Goal: Obtain resource: Download file/media

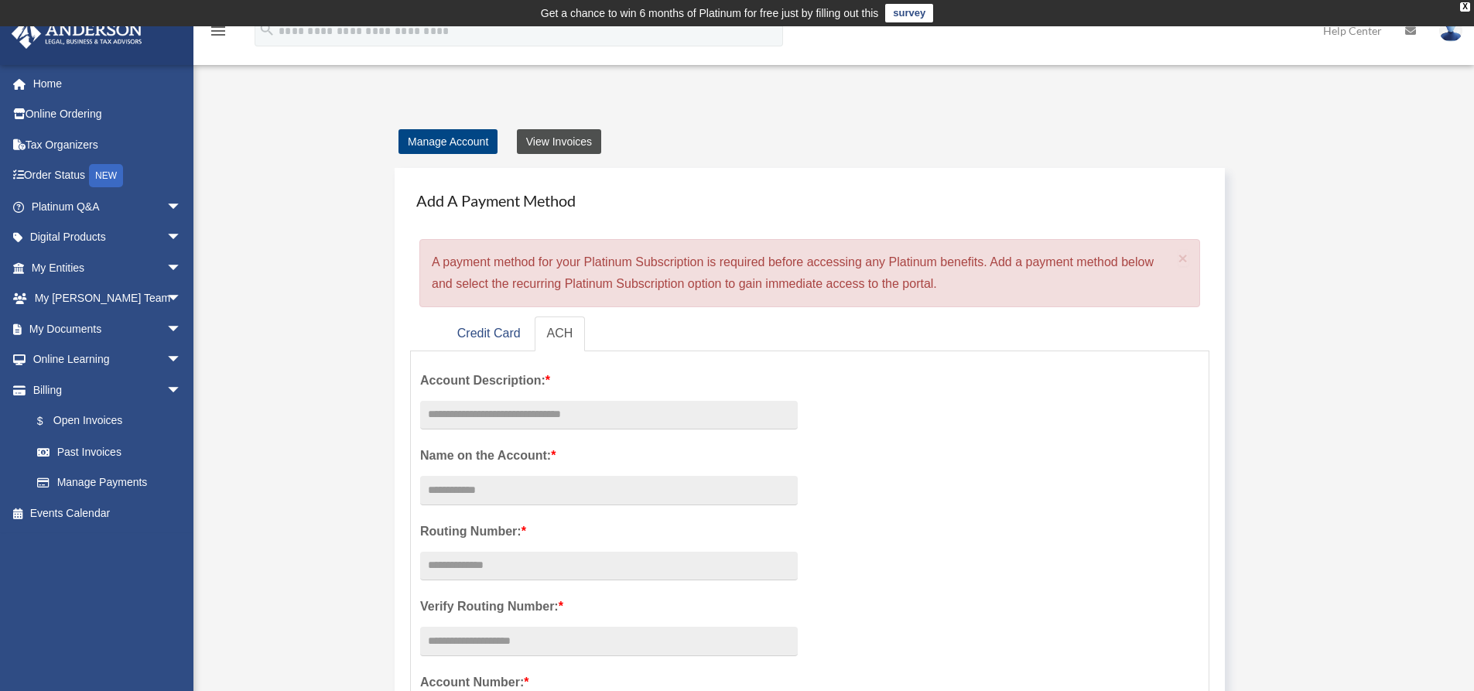
click at [577, 144] on link "View Invoices" at bounding box center [559, 141] width 84 height 25
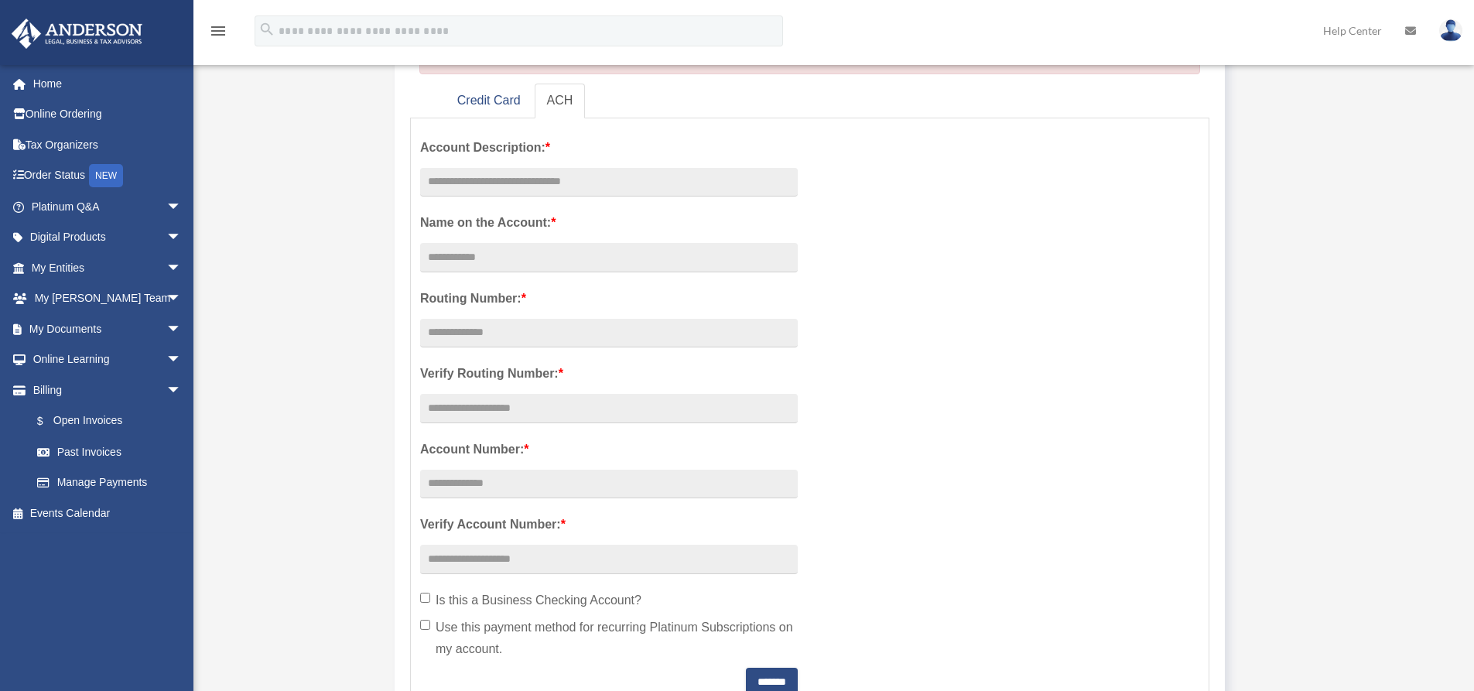
scroll to position [310, 0]
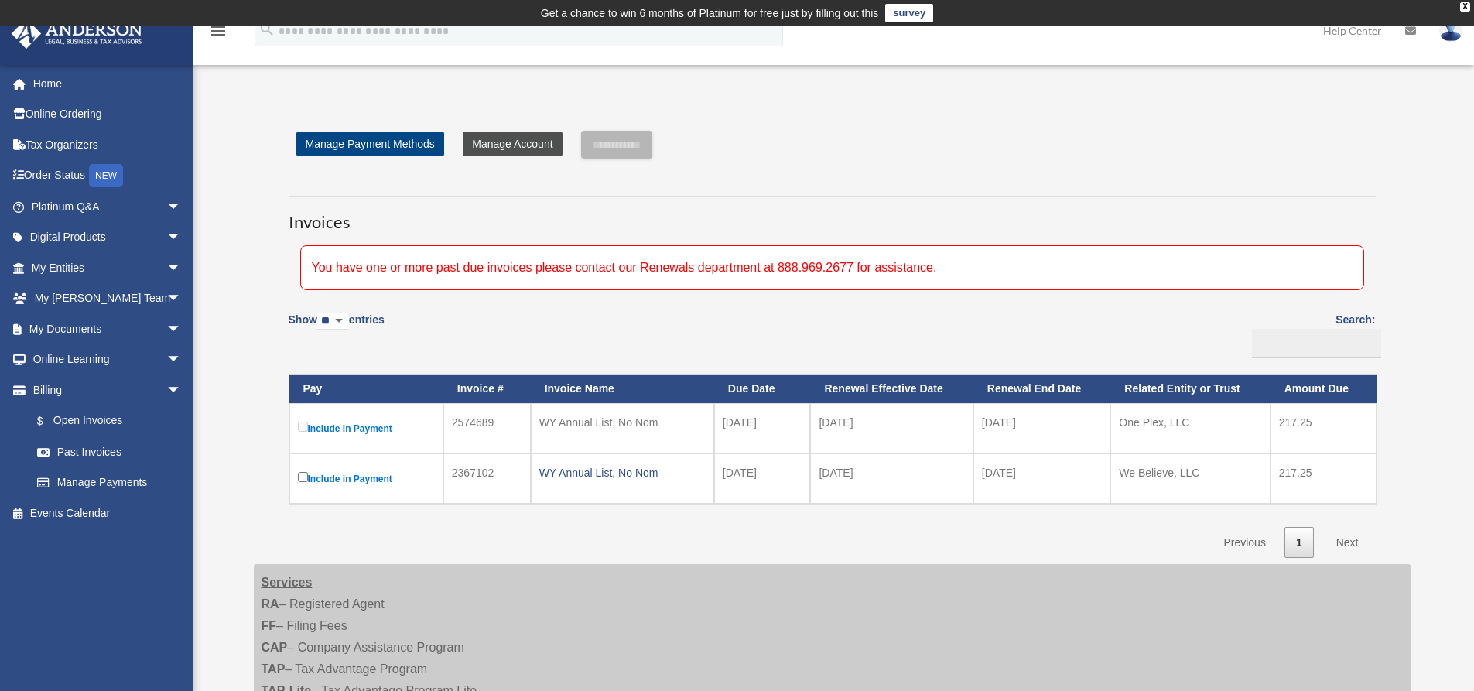
click at [510, 145] on link "Manage Account" at bounding box center [512, 144] width 99 height 25
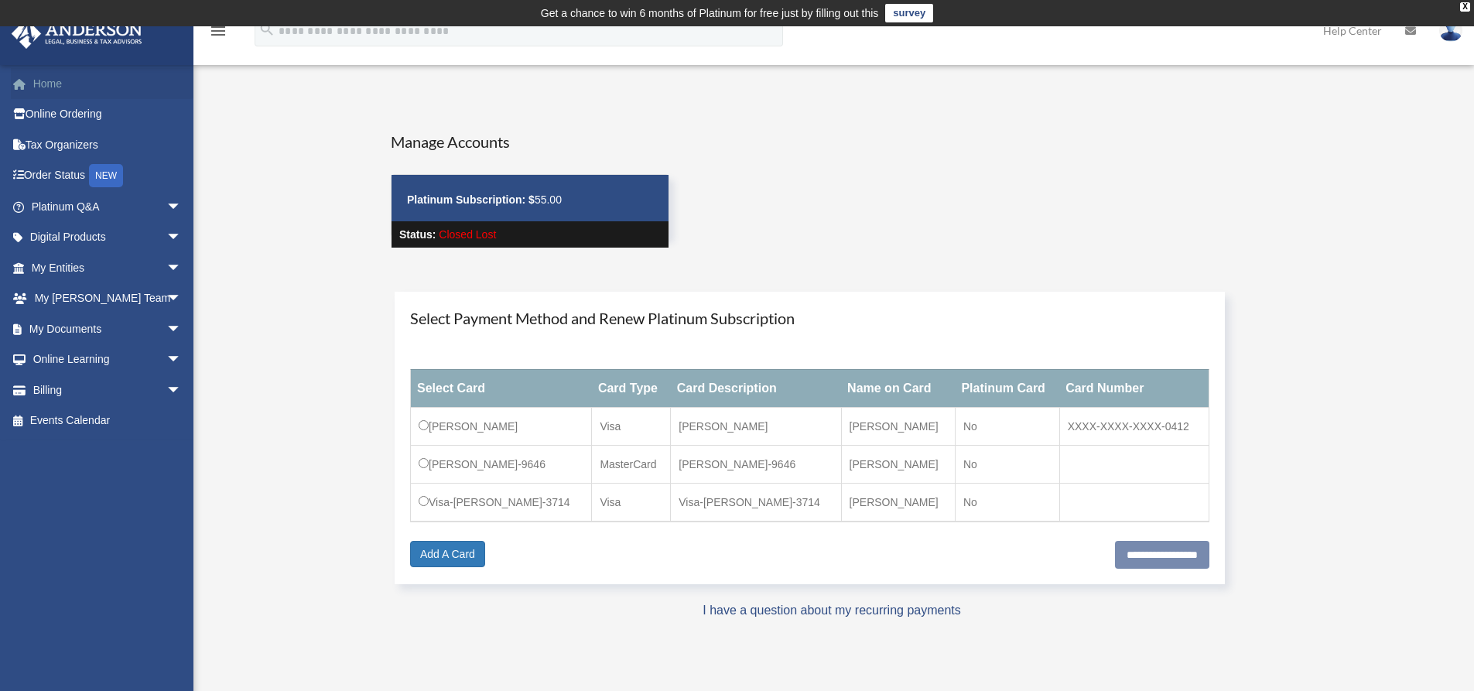
click at [44, 82] on link "Home" at bounding box center [108, 83] width 194 height 31
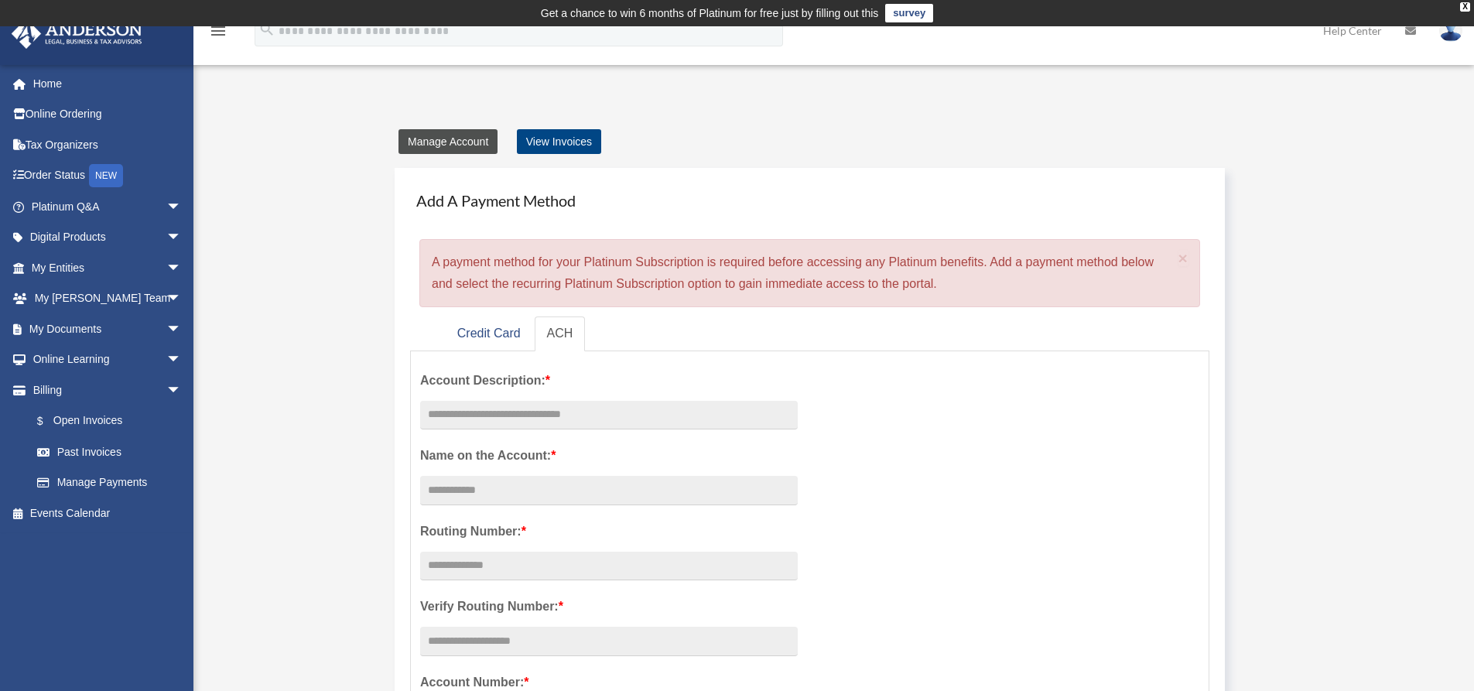
click at [463, 143] on link "Manage Account" at bounding box center [447, 141] width 99 height 25
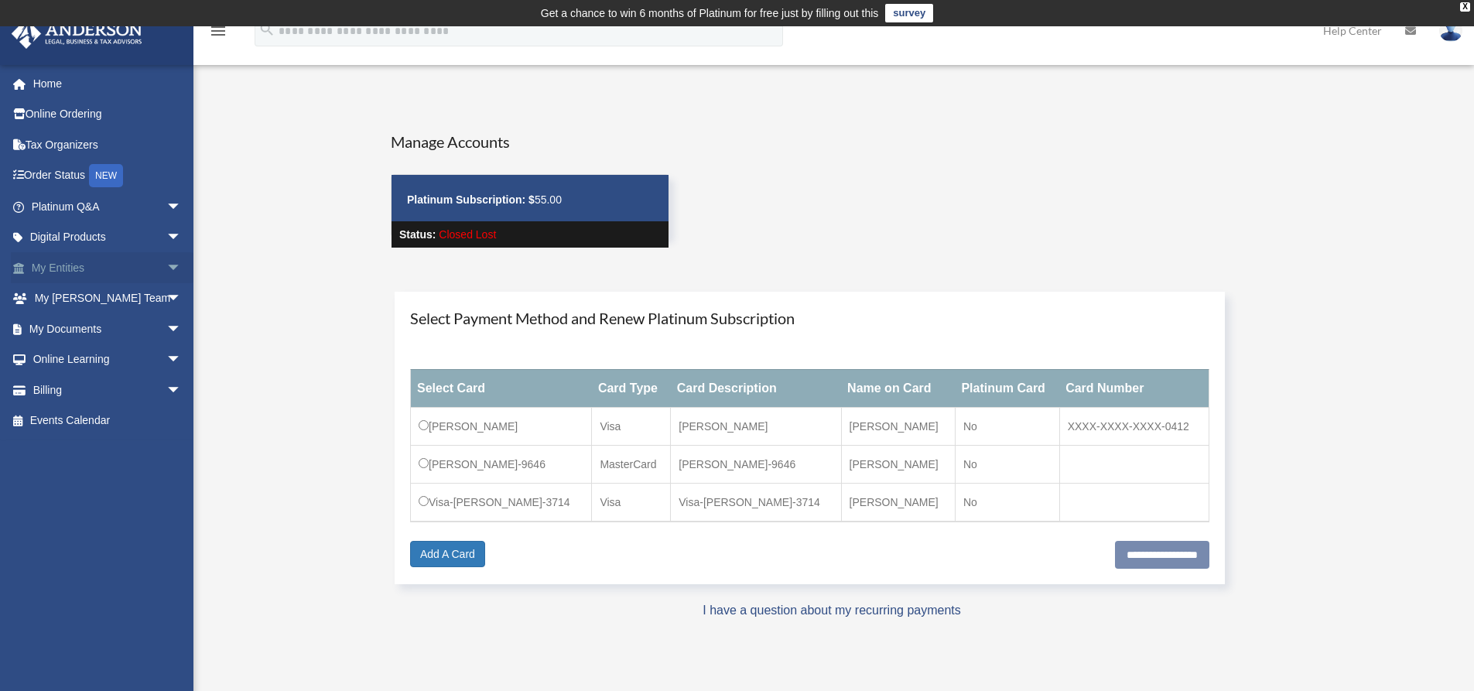
click at [94, 269] on link "My Entities arrow_drop_down" at bounding box center [108, 267] width 194 height 31
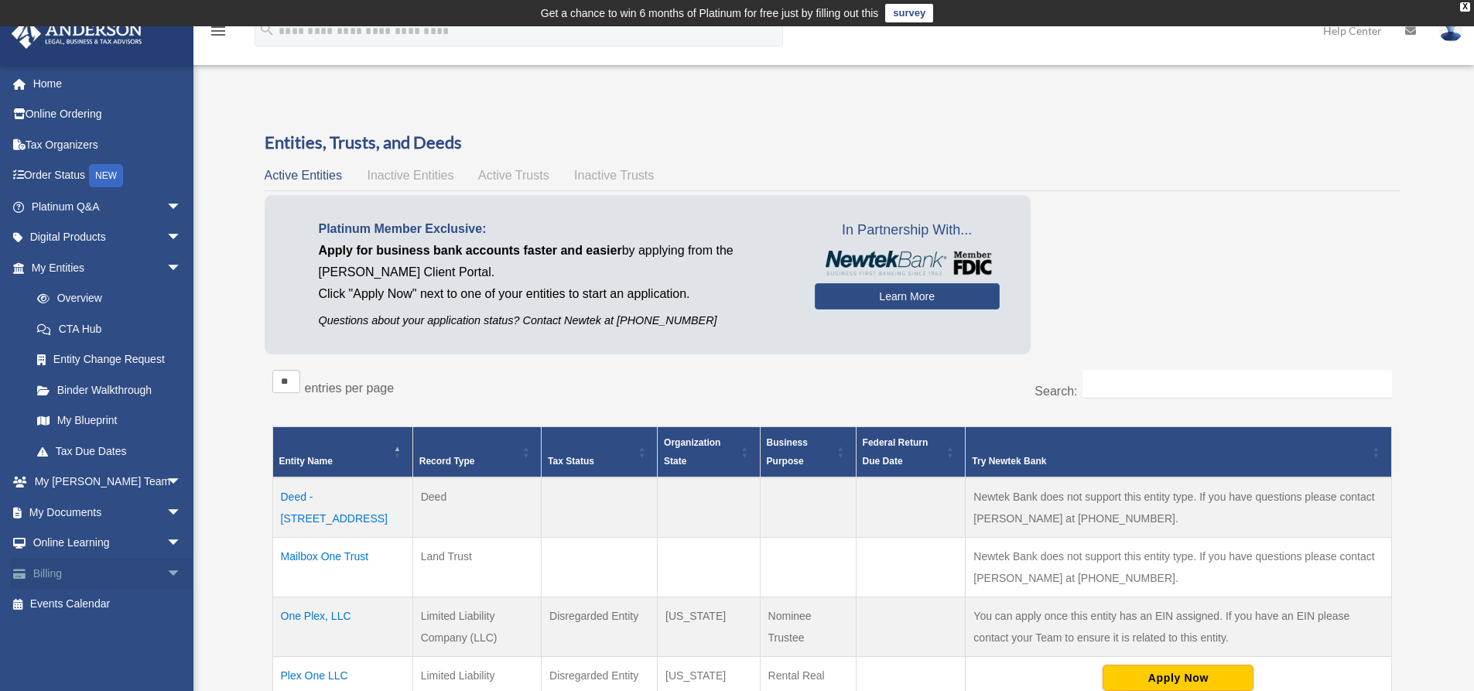
click at [145, 572] on link "Billing arrow_drop_down" at bounding box center [108, 573] width 194 height 31
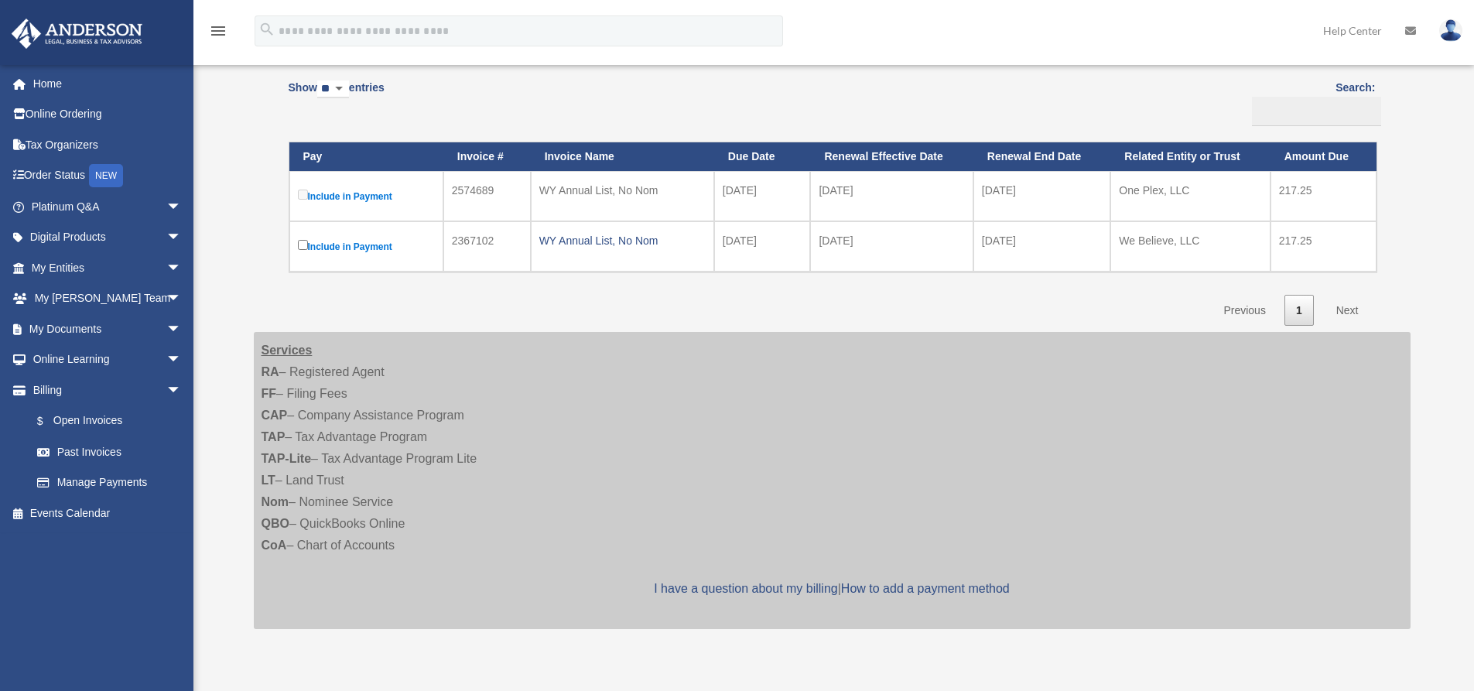
scroll to position [155, 0]
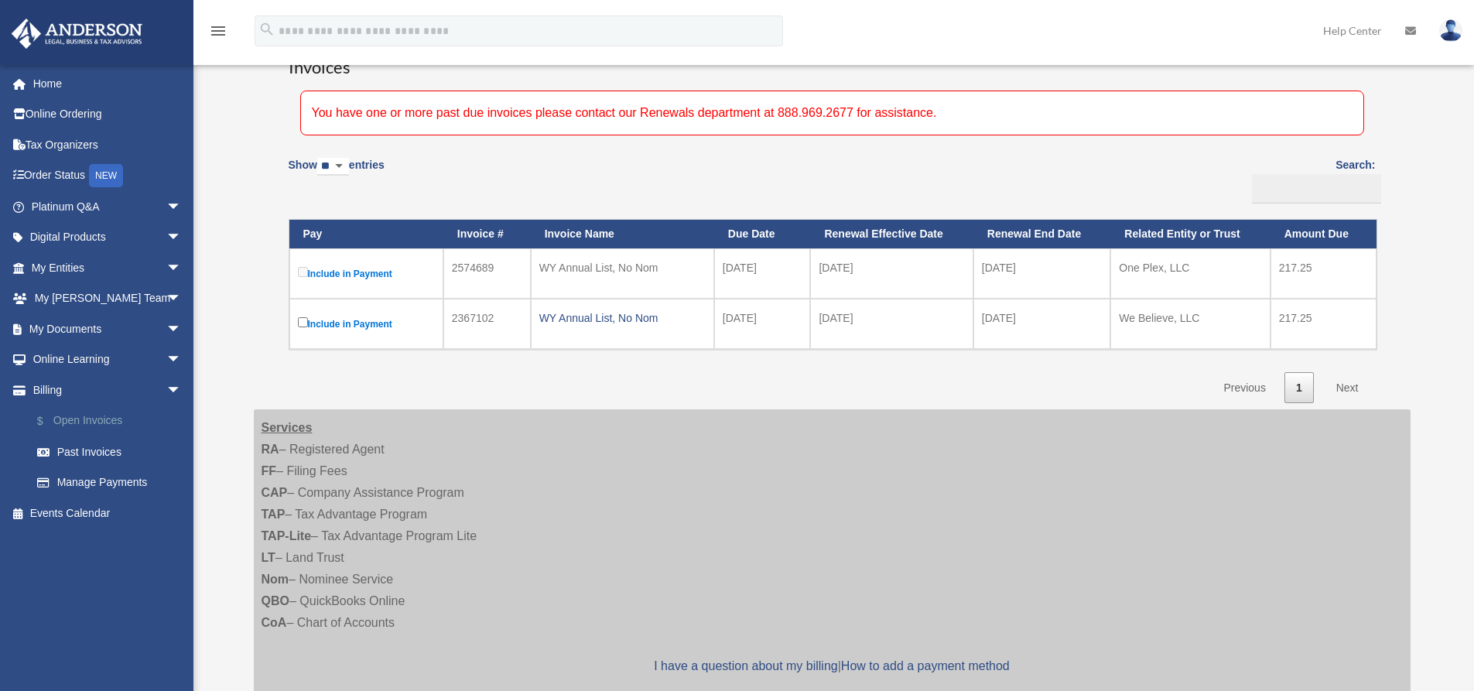
click at [97, 421] on link "$ Open Invoices" at bounding box center [113, 421] width 183 height 32
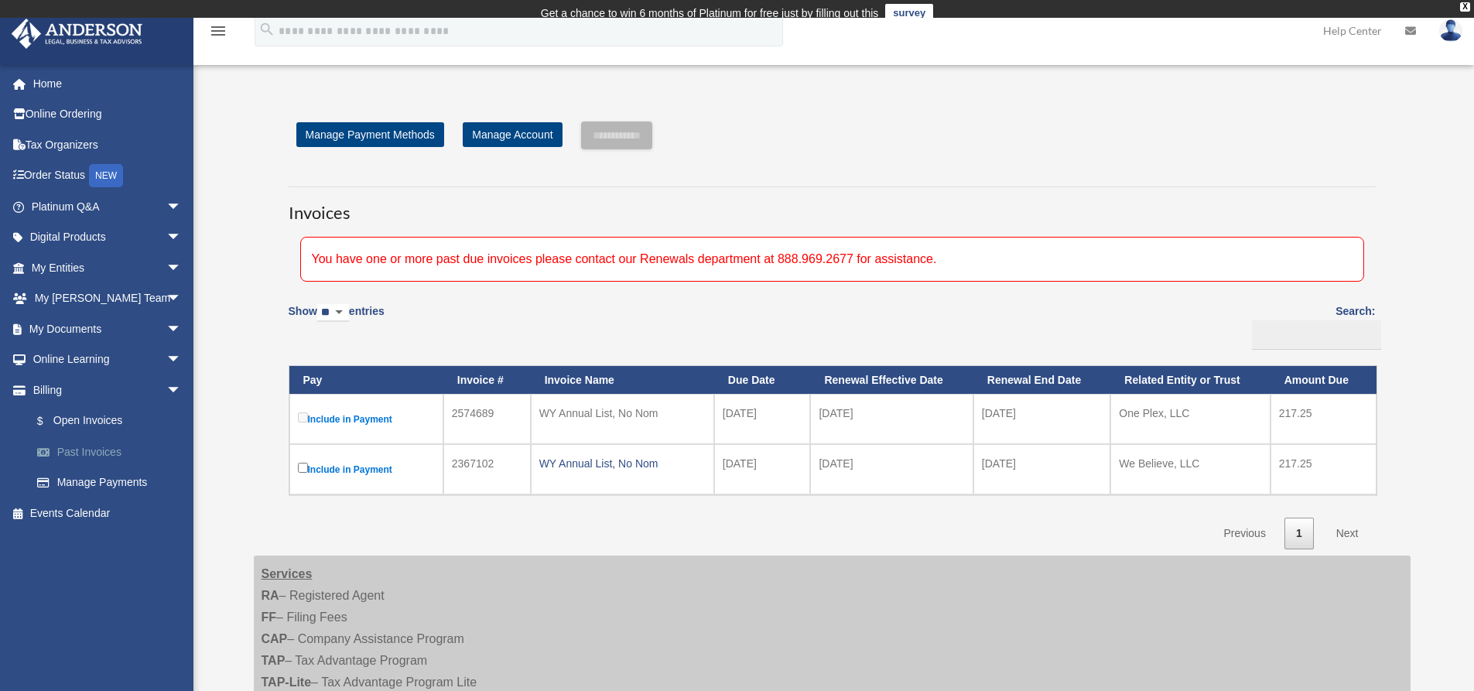
click at [86, 454] on link "Past Invoices" at bounding box center [113, 451] width 183 height 31
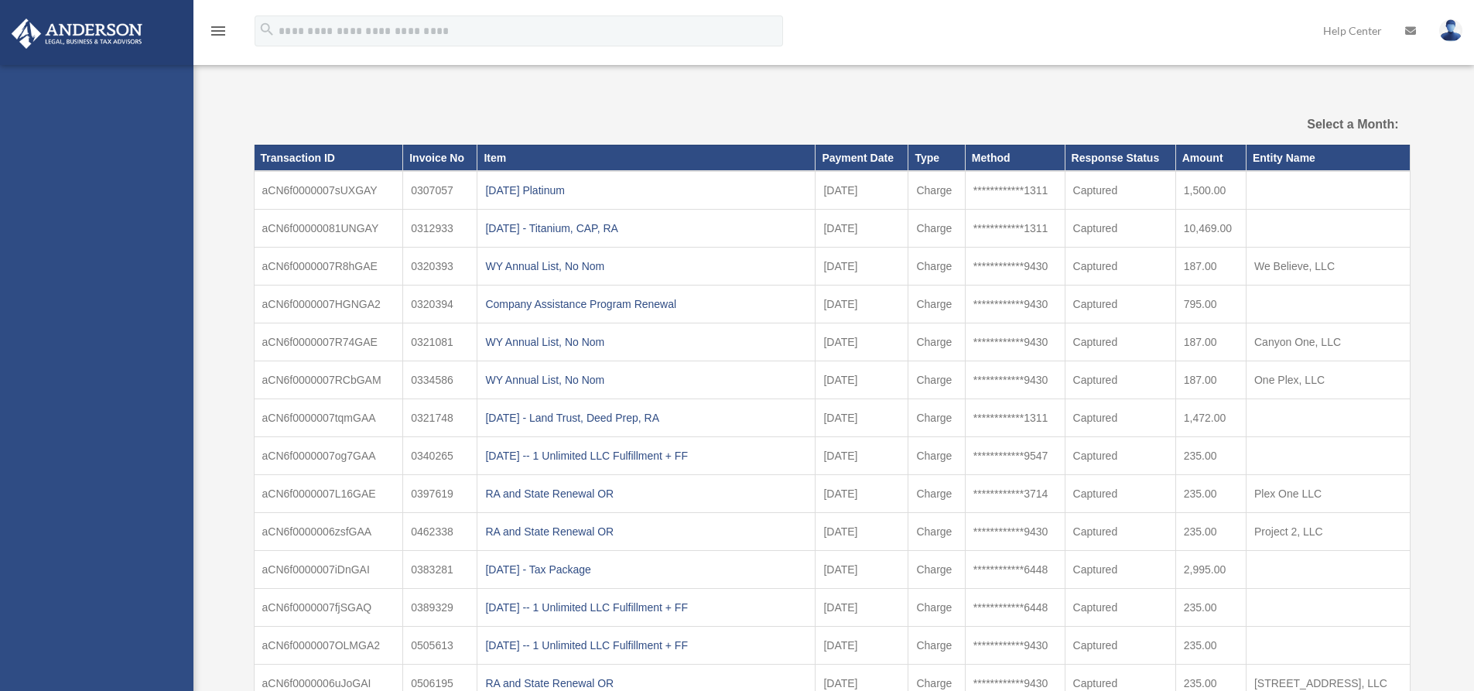
select select
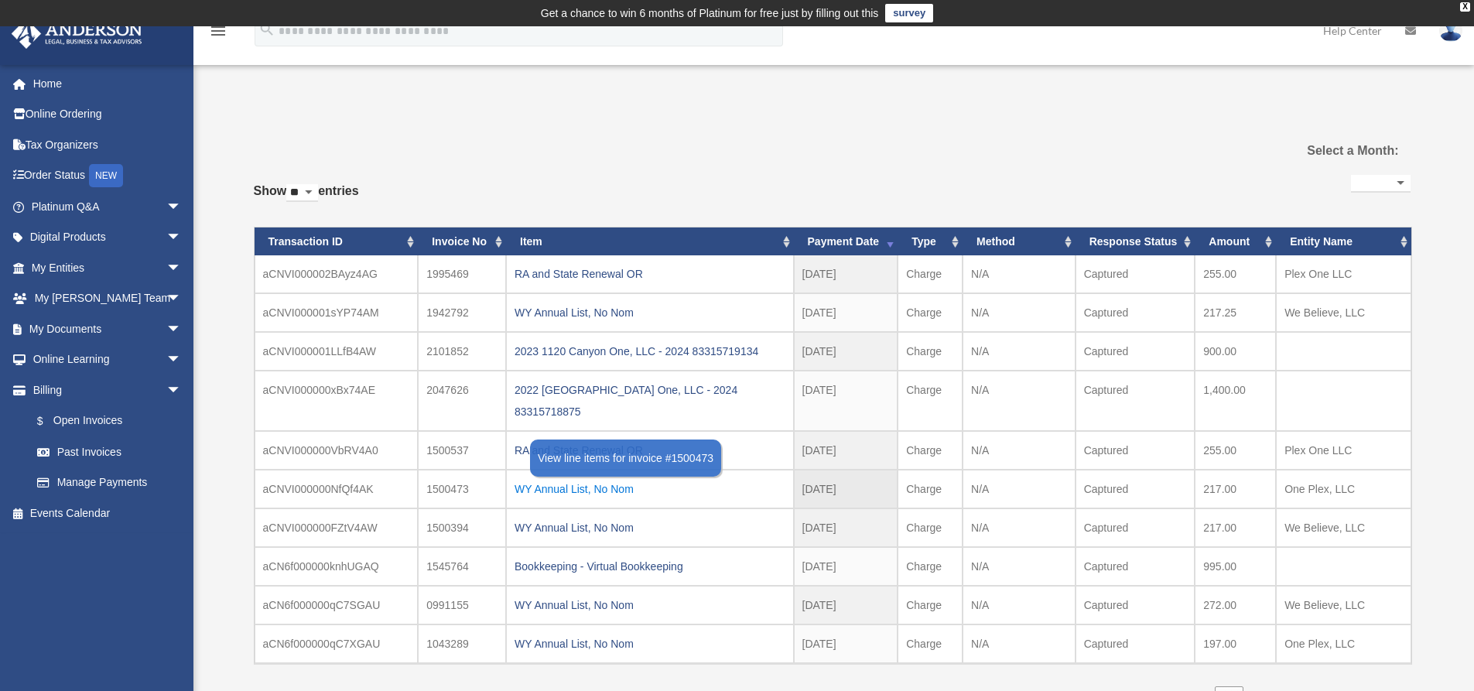
click at [622, 478] on div "WY Annual List, No Nom" at bounding box center [650, 489] width 271 height 22
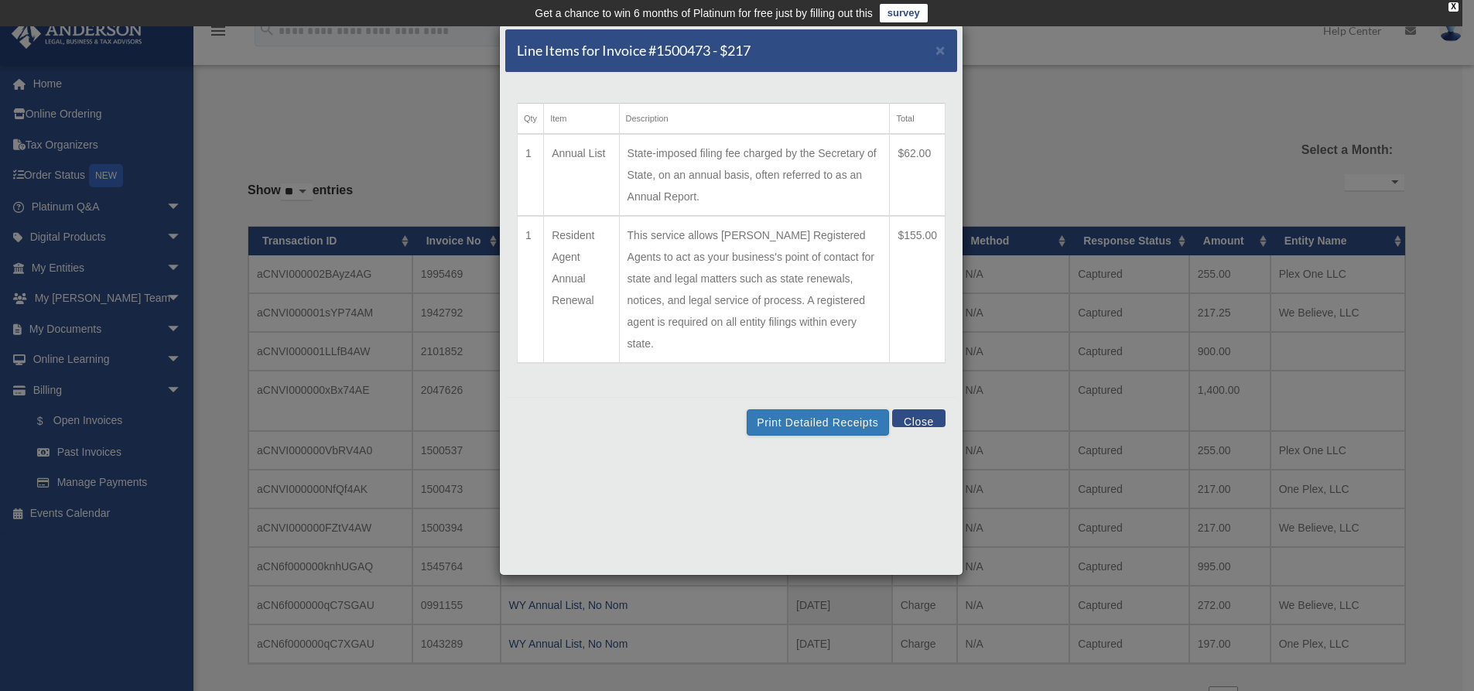
click at [911, 409] on button "Close" at bounding box center [918, 418] width 53 height 18
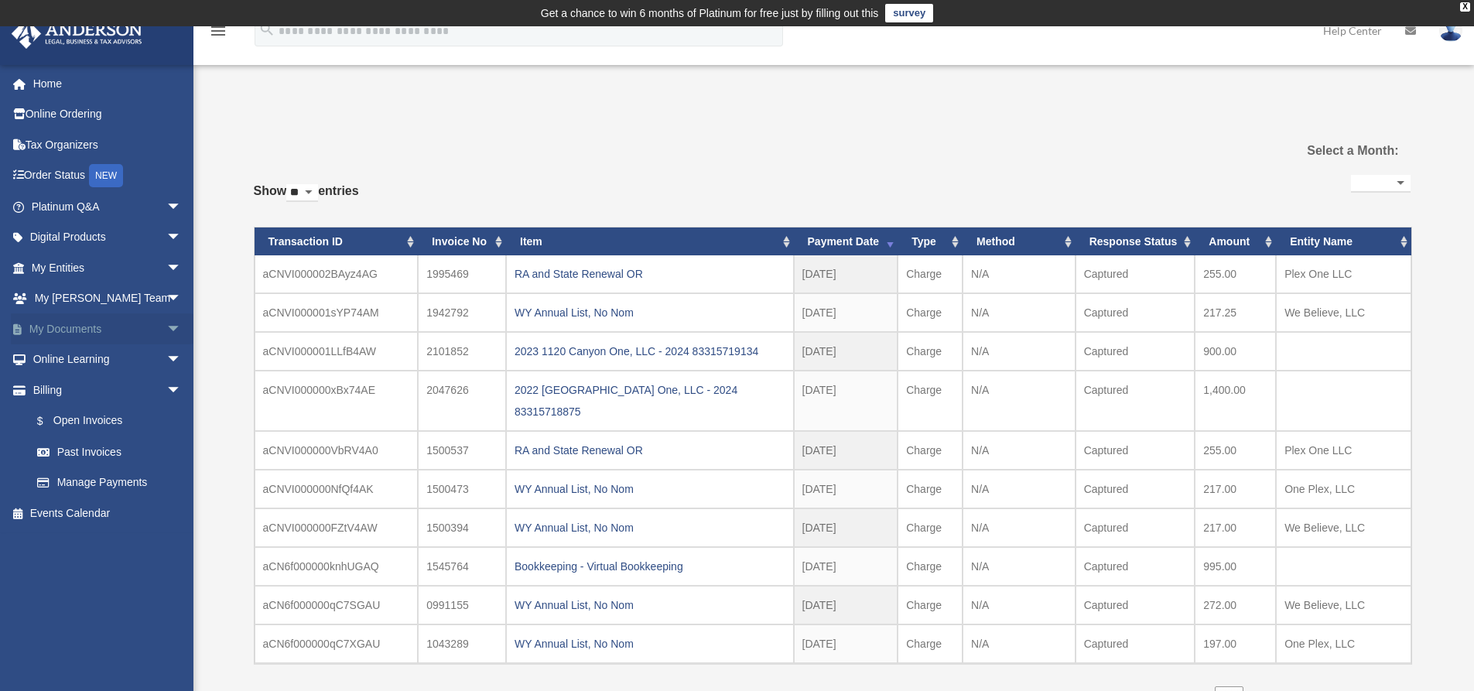
click at [68, 333] on link "My Documents arrow_drop_down" at bounding box center [108, 328] width 194 height 31
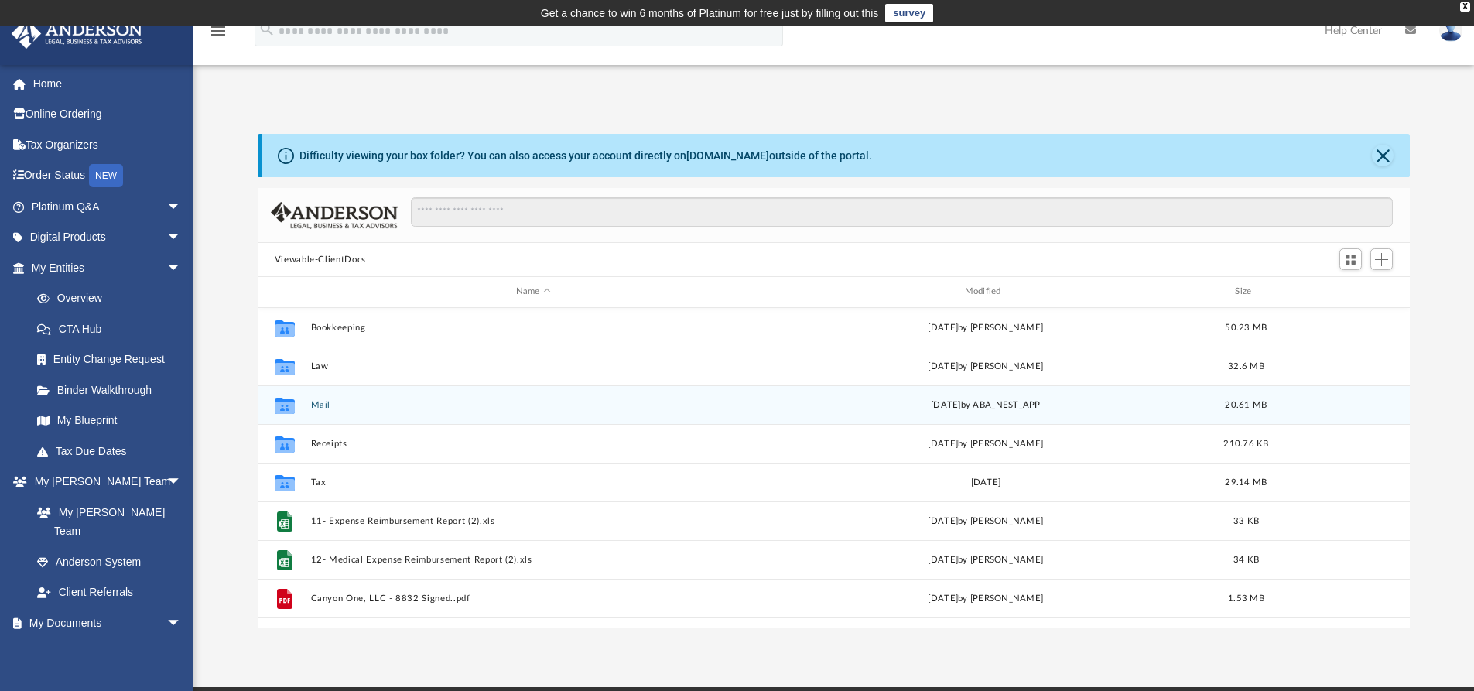
click at [314, 405] on button "Mail" at bounding box center [533, 405] width 446 height 10
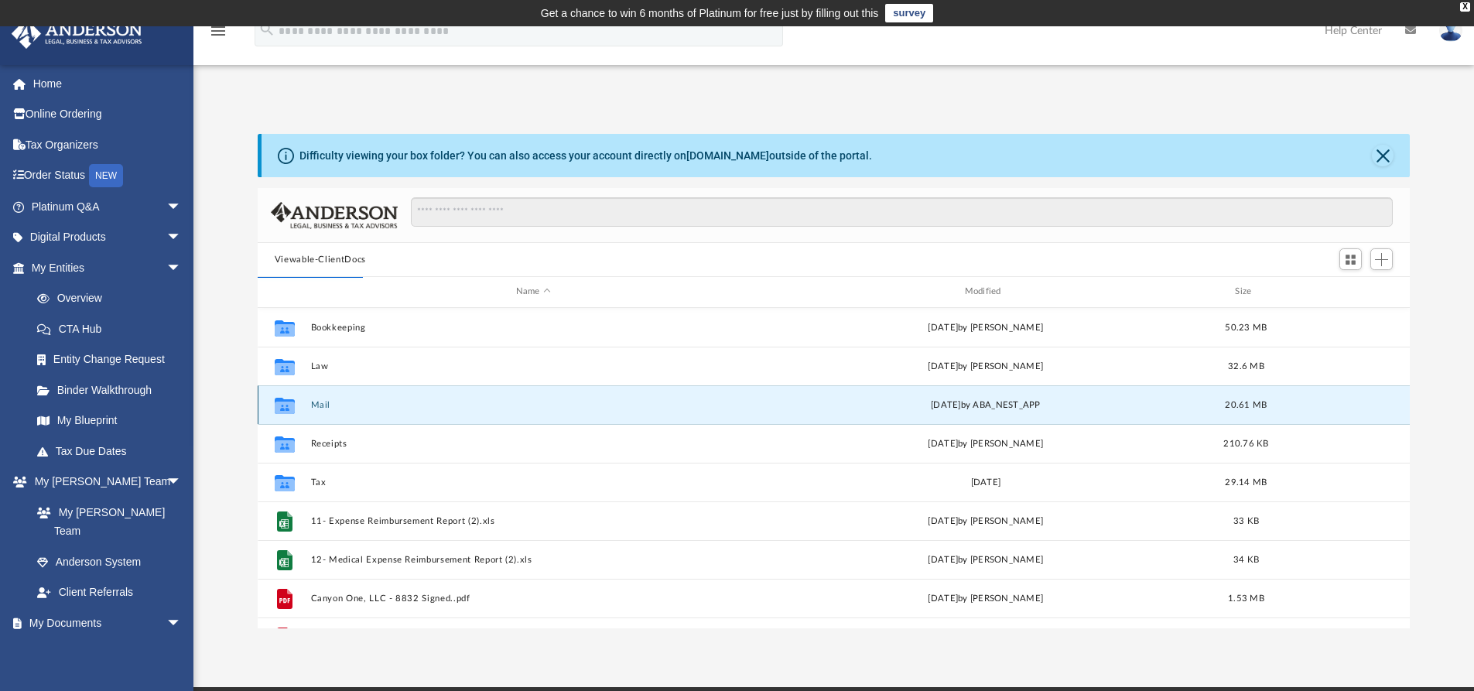
click at [314, 405] on button "Mail" at bounding box center [533, 405] width 446 height 10
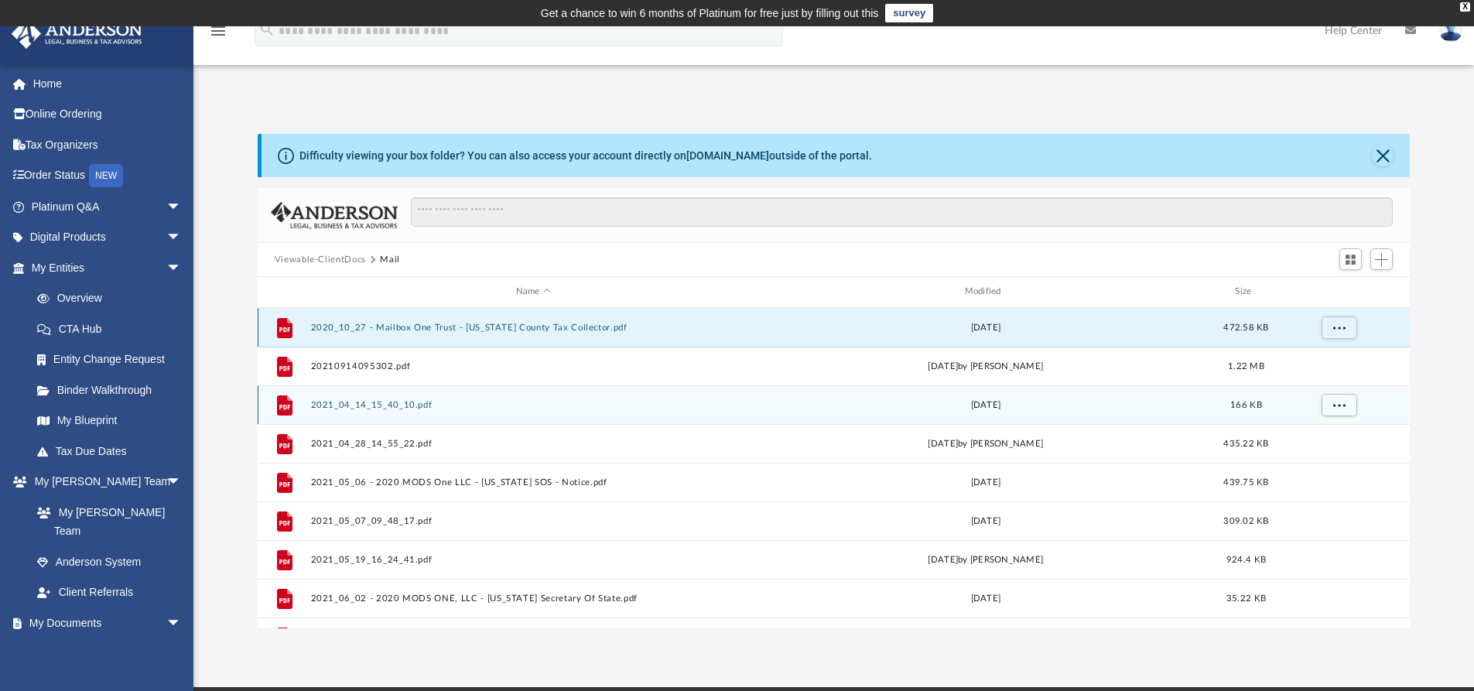
click at [441, 326] on button "2020_10_27 - Mailbox One Trust - [US_STATE] County Tax Collector.pdf" at bounding box center [533, 328] width 446 height 10
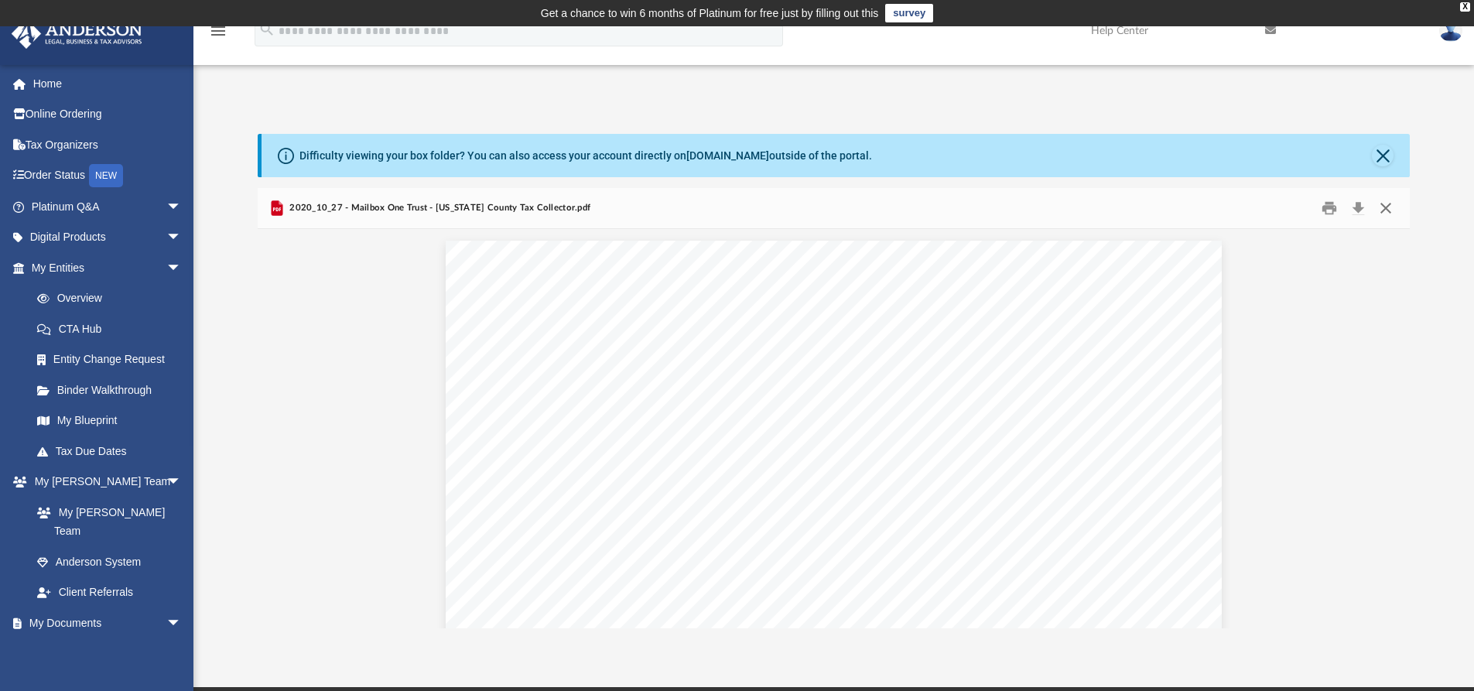
click at [1387, 209] on button "Close" at bounding box center [1386, 209] width 28 height 24
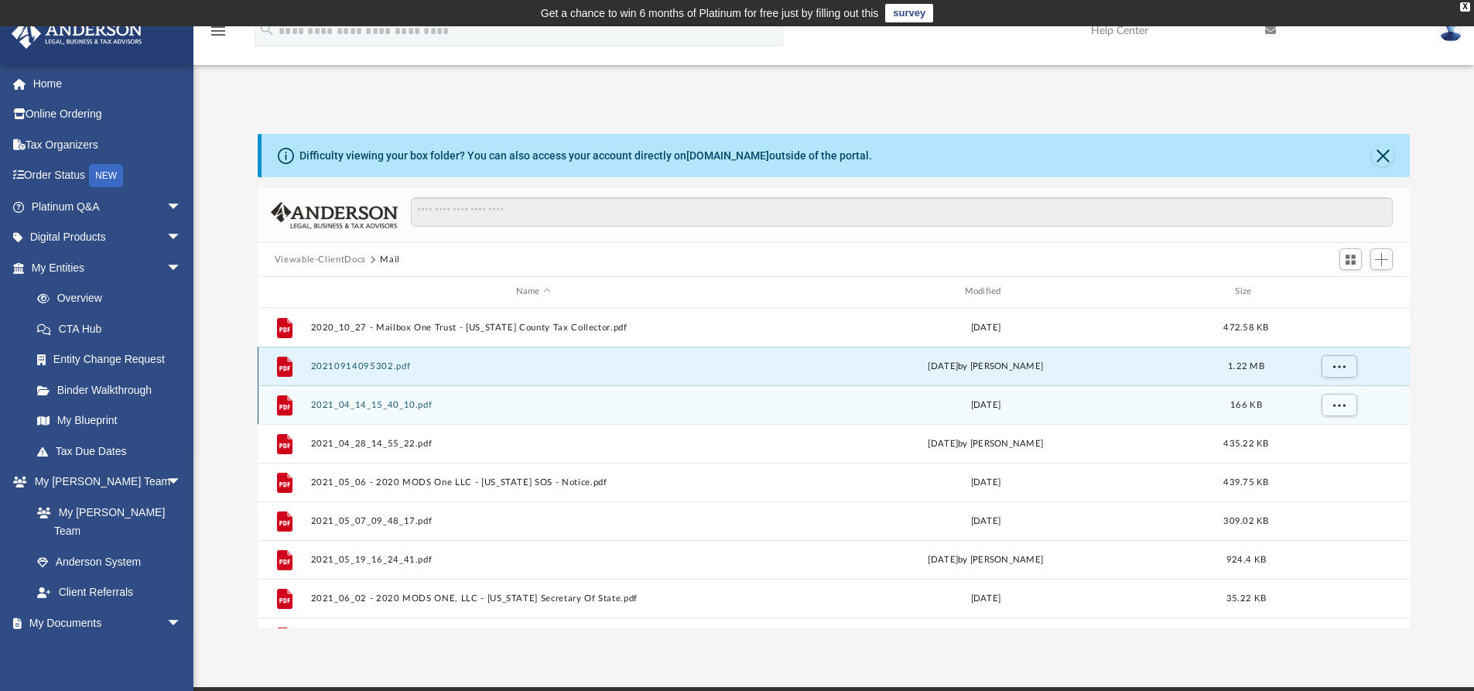
click at [378, 365] on button "20210914095302.pdf" at bounding box center [533, 366] width 446 height 10
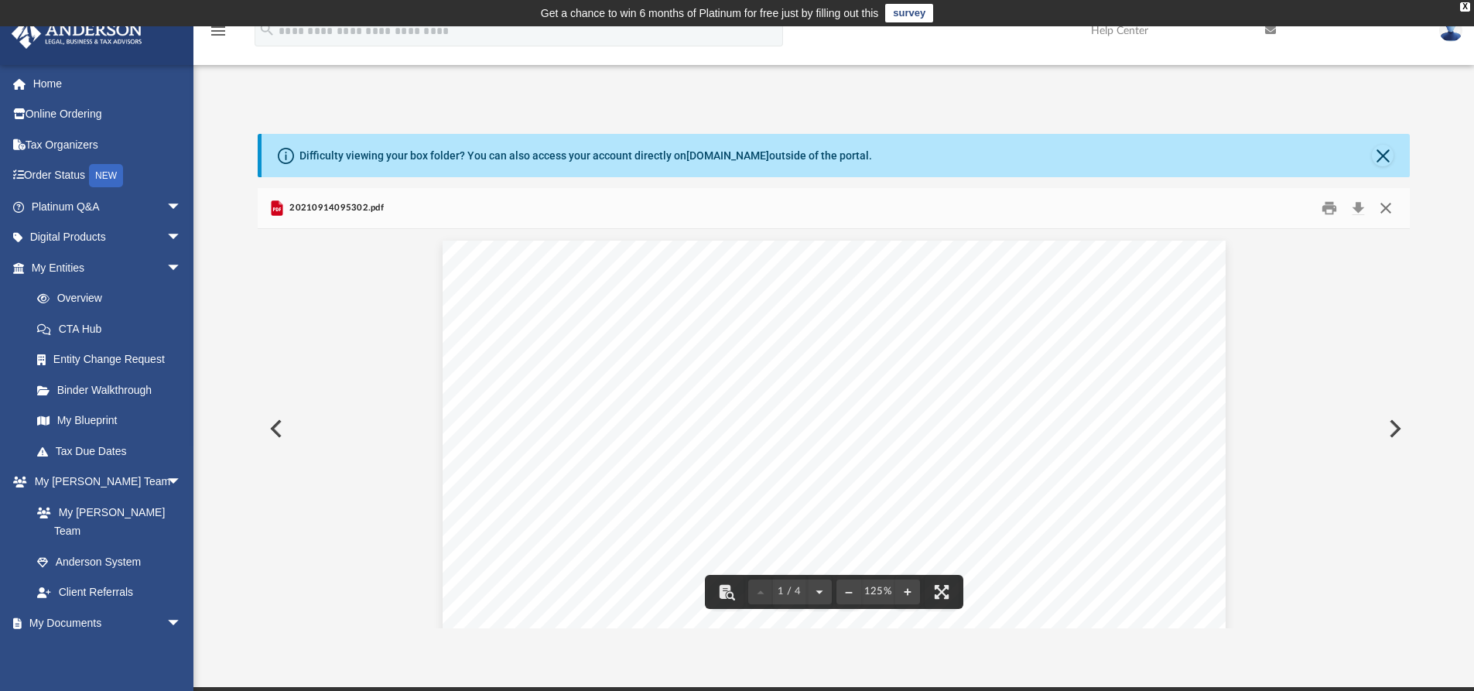
click at [1385, 207] on button "Close" at bounding box center [1386, 209] width 28 height 24
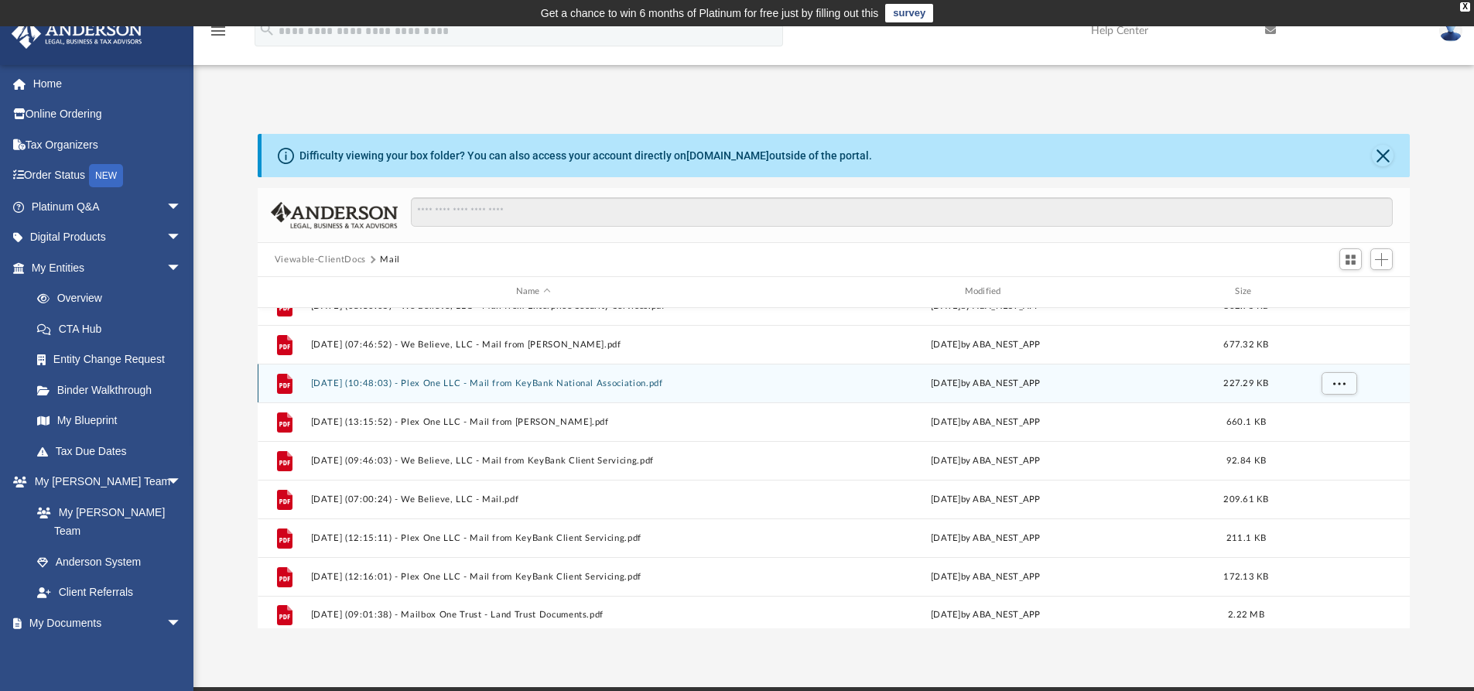
scroll to position [1189, 0]
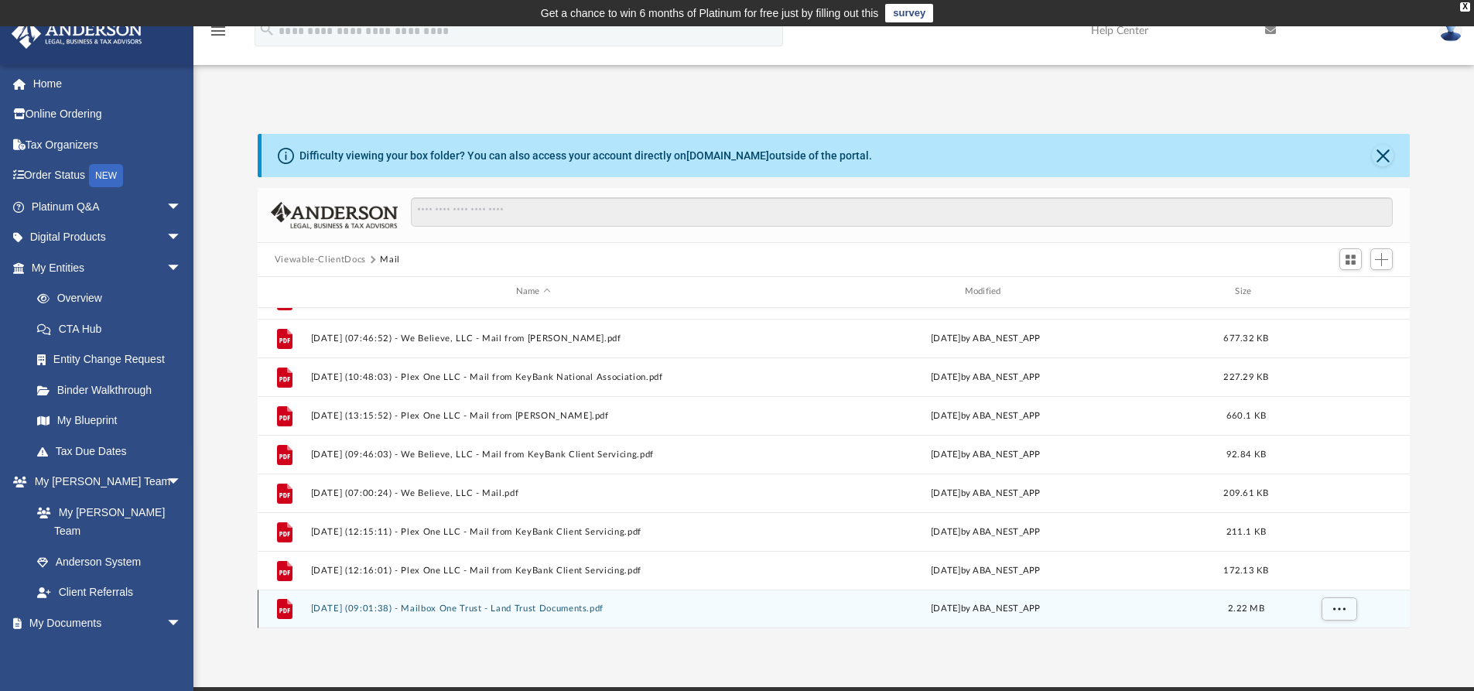
click at [550, 609] on button "[DATE] (09:01:38) - Mailbox One Trust - Land Trust Documents.pdf" at bounding box center [533, 609] width 446 height 10
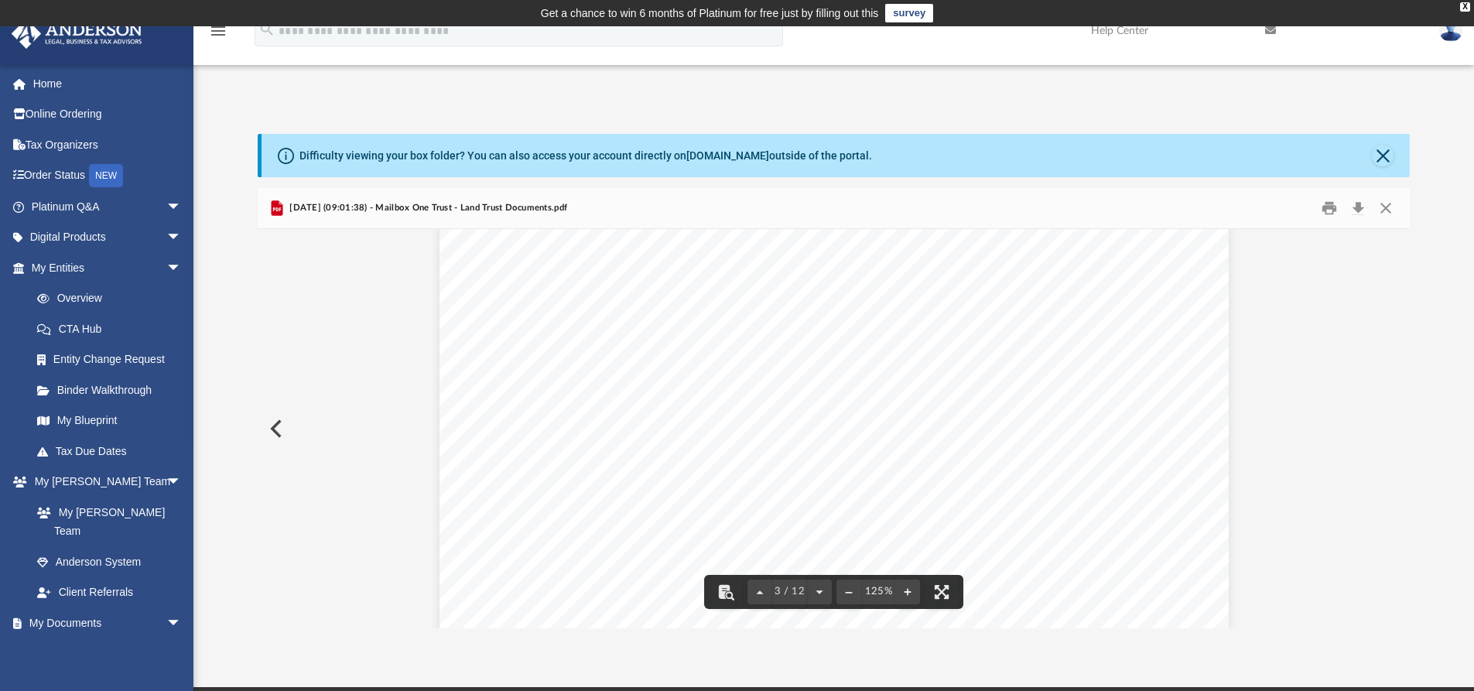
scroll to position [2089, 0]
click at [1387, 205] on button "Close" at bounding box center [1386, 209] width 28 height 24
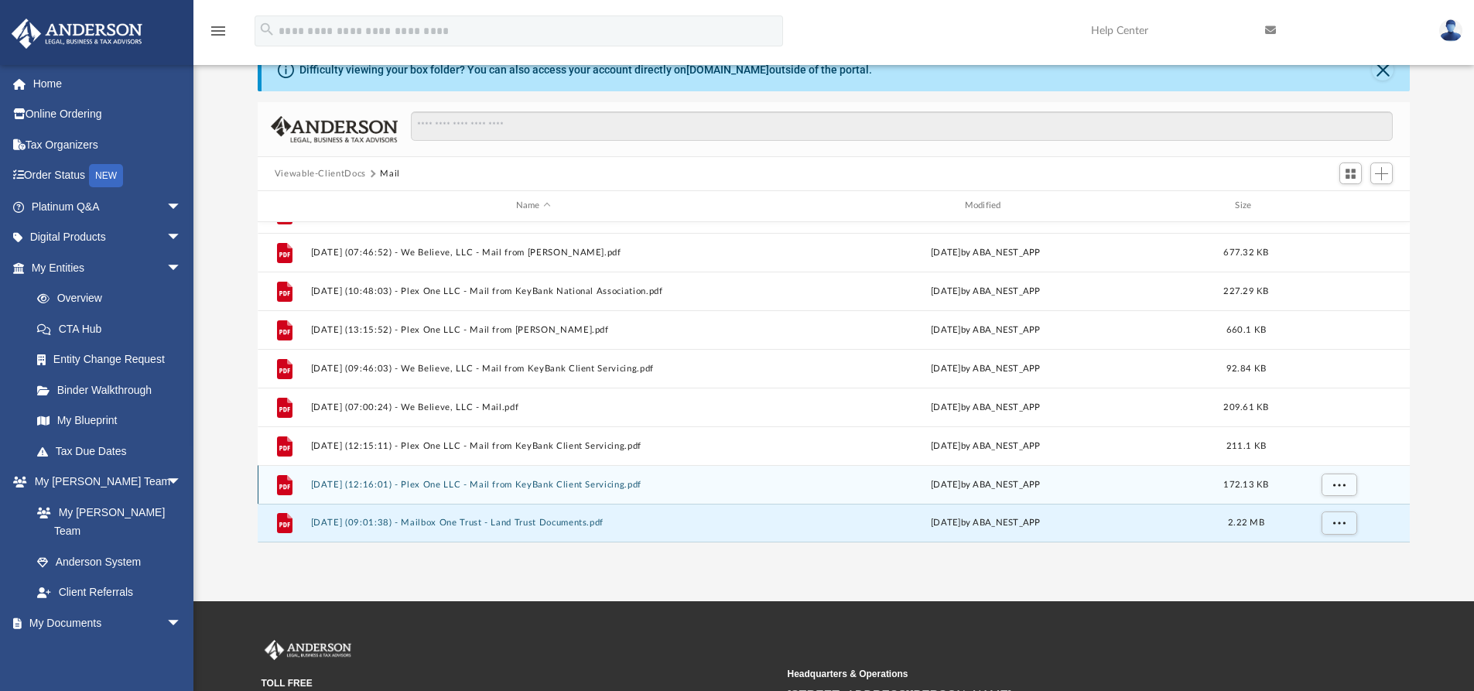
scroll to position [77, 0]
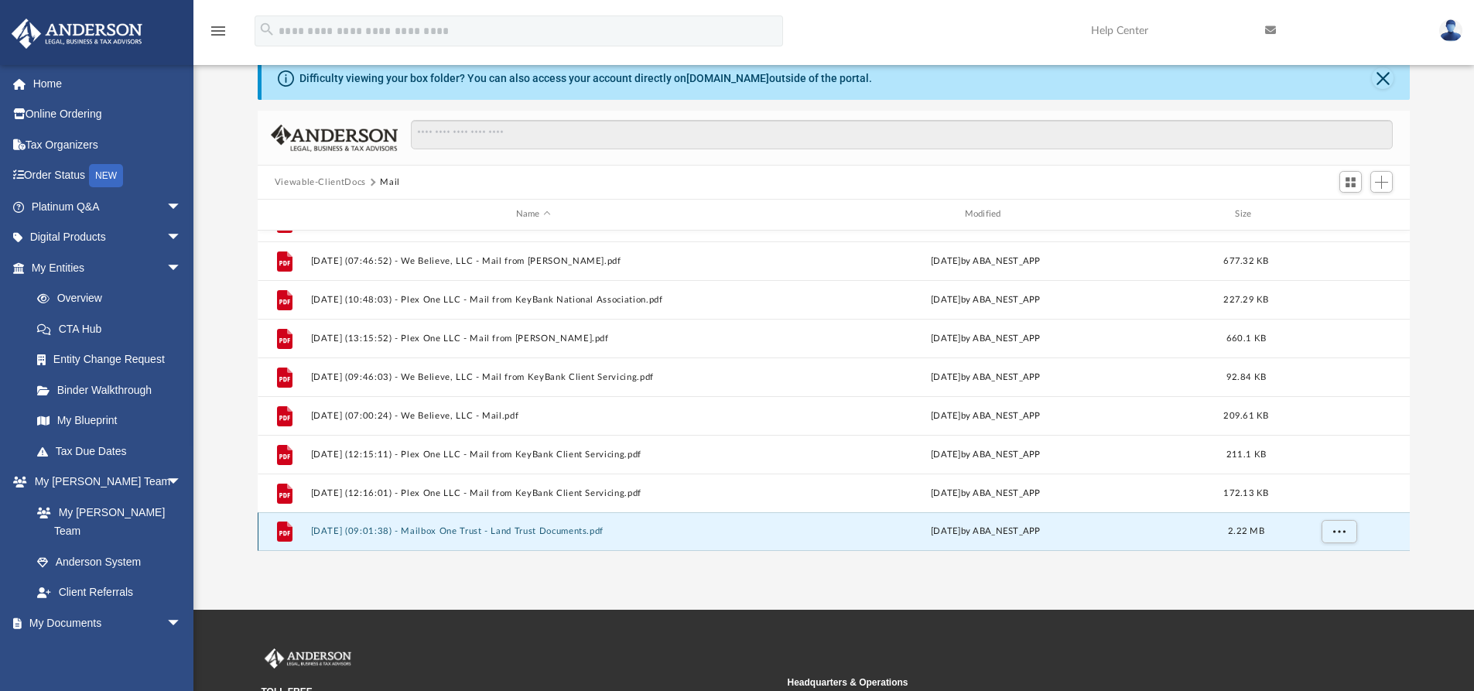
click at [542, 531] on button "[DATE] (09:01:38) - Mailbox One Trust - Land Trust Documents.pdf" at bounding box center [533, 531] width 446 height 10
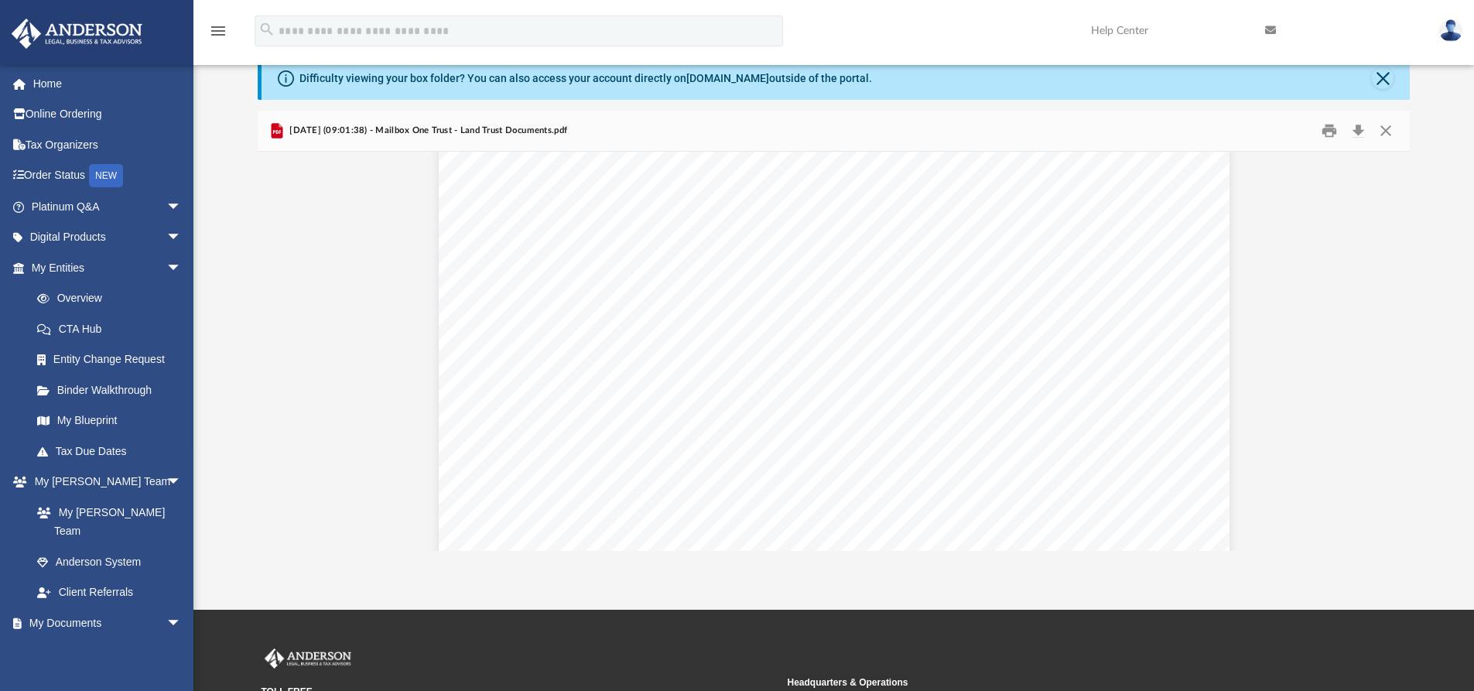
scroll to position [66, 0]
click at [1390, 130] on button "Close" at bounding box center [1386, 131] width 28 height 24
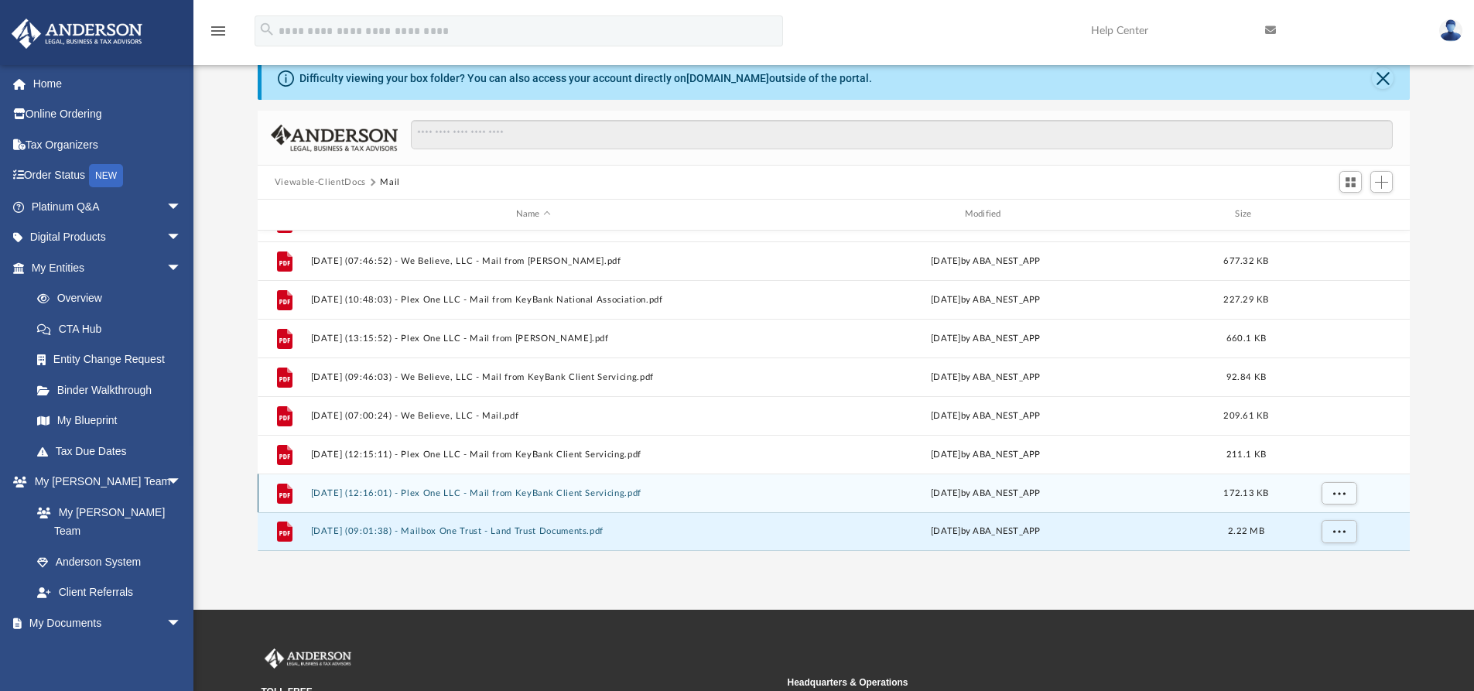
click at [461, 494] on button "[DATE] (12:16:01) - Plex One LLC - Mail from KeyBank Client Servicing.pdf" at bounding box center [533, 493] width 446 height 10
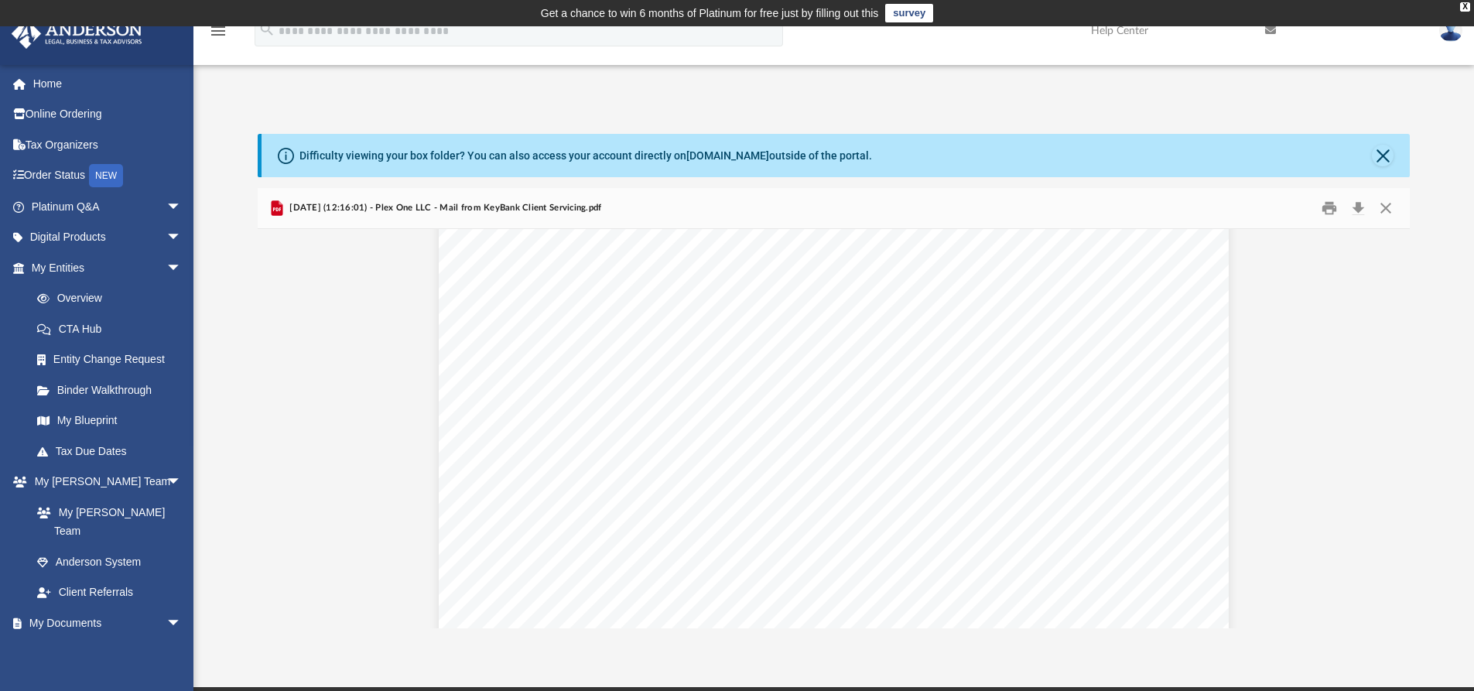
scroll to position [0, 0]
click at [1384, 208] on button "Close" at bounding box center [1386, 209] width 28 height 24
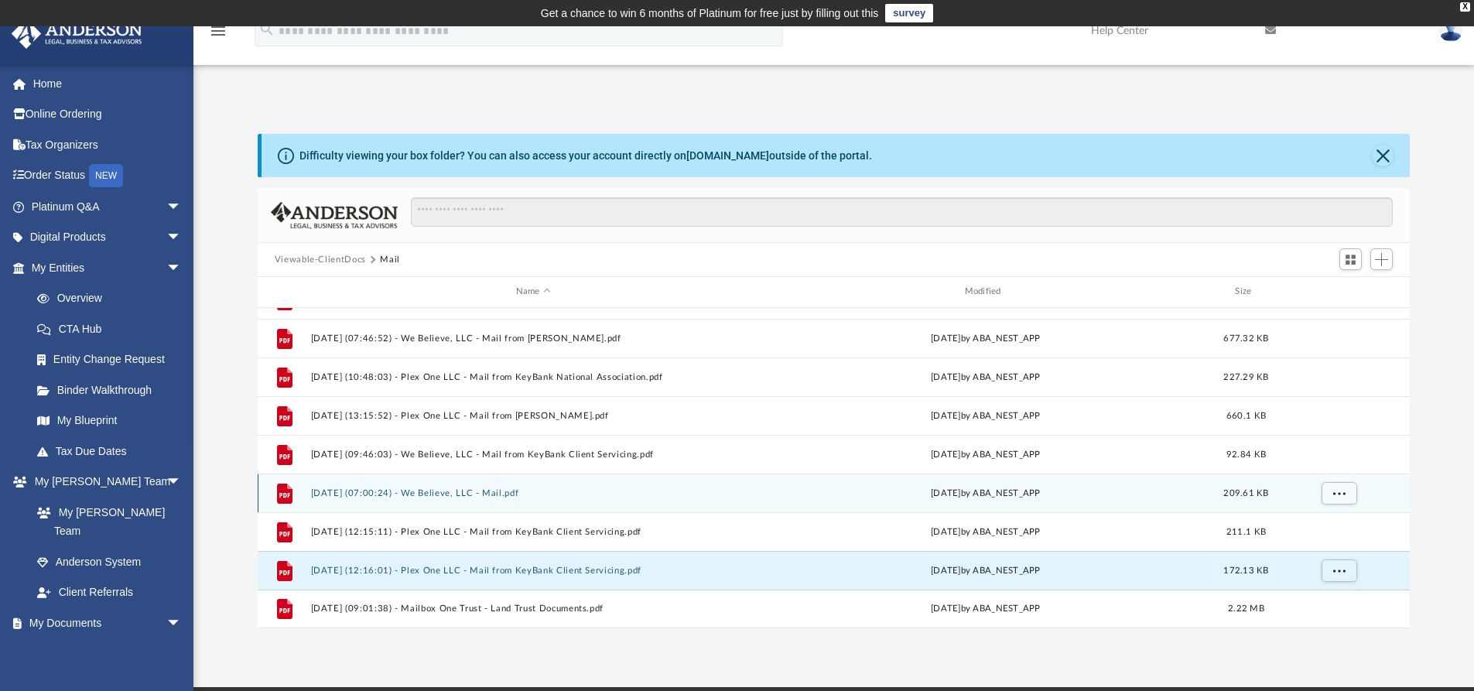
click at [505, 491] on button "[DATE] (07:00:24) - We Believe, LLC - Mail.pdf" at bounding box center [533, 493] width 446 height 10
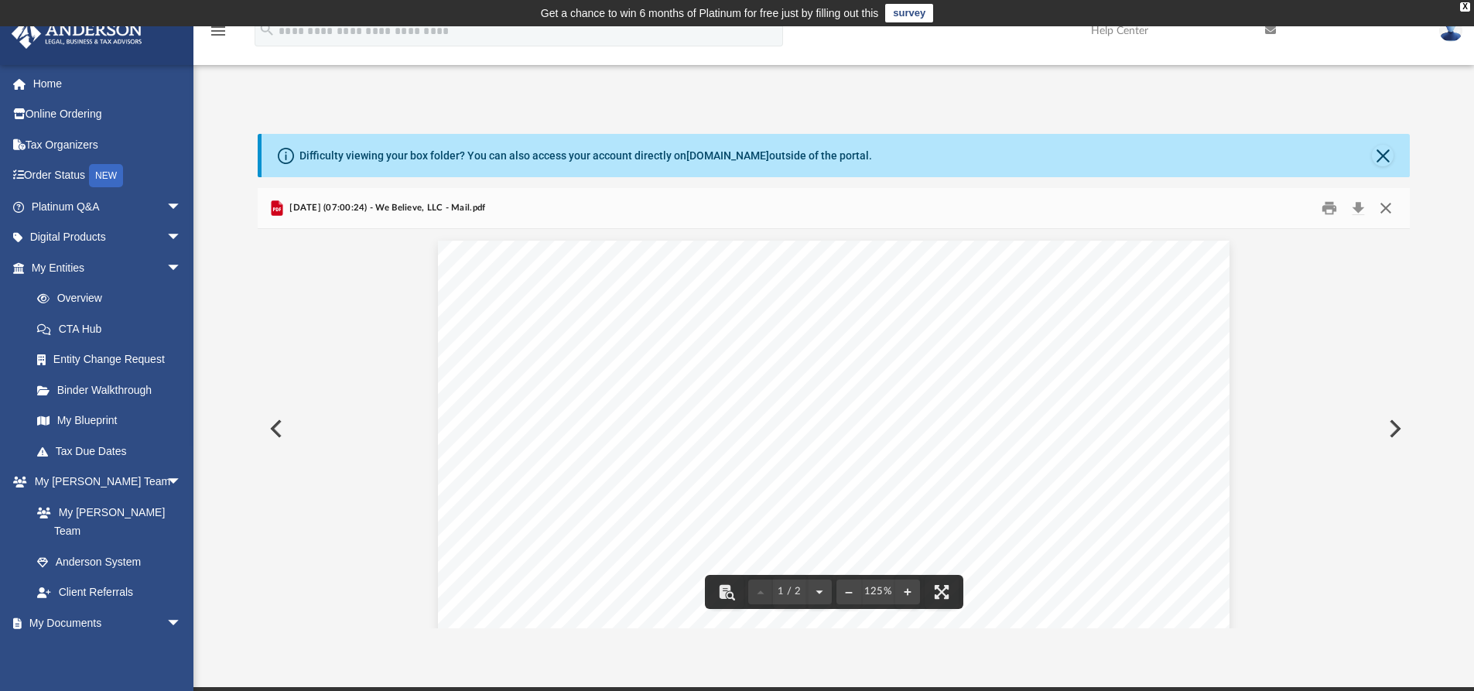
click at [1385, 207] on button "Close" at bounding box center [1386, 209] width 28 height 24
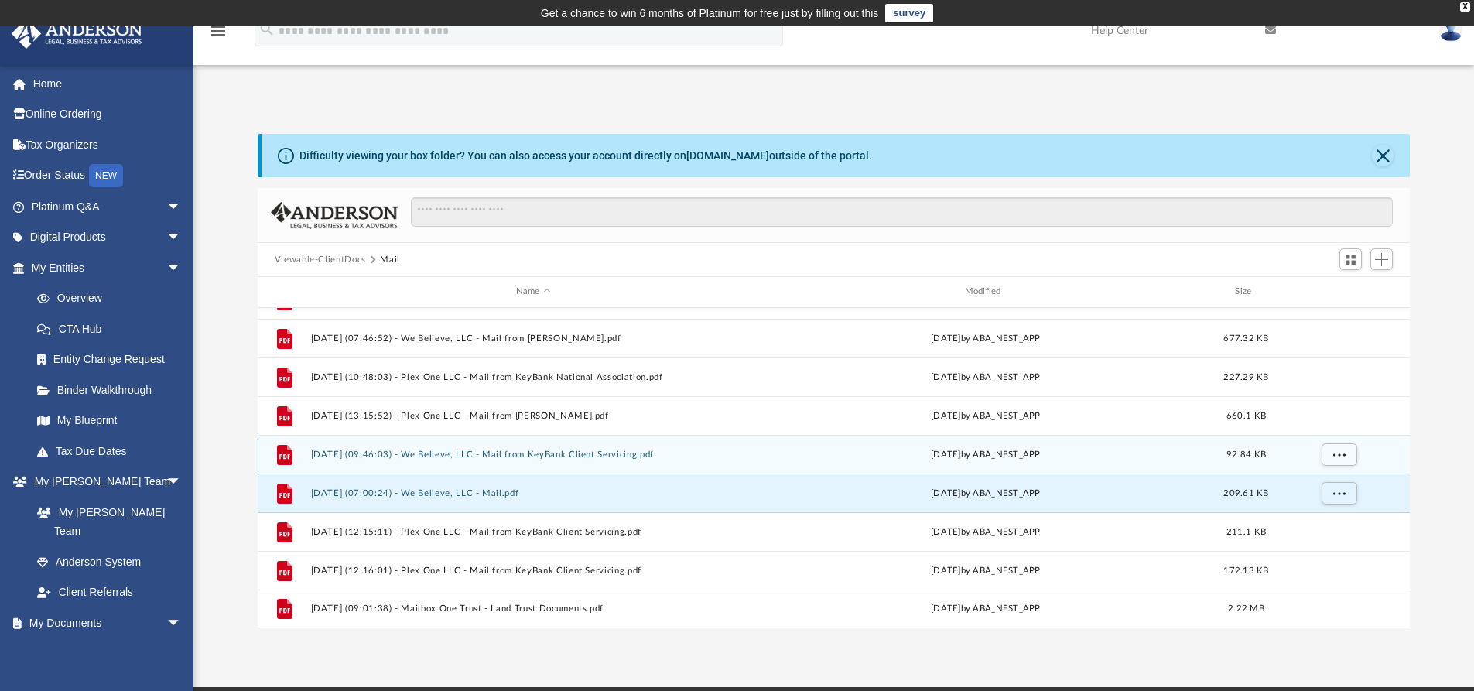
click at [475, 457] on button "[DATE] (09:46:03) - We Believe, LLC - Mail from KeyBank Client Servicing.pdf" at bounding box center [533, 455] width 446 height 10
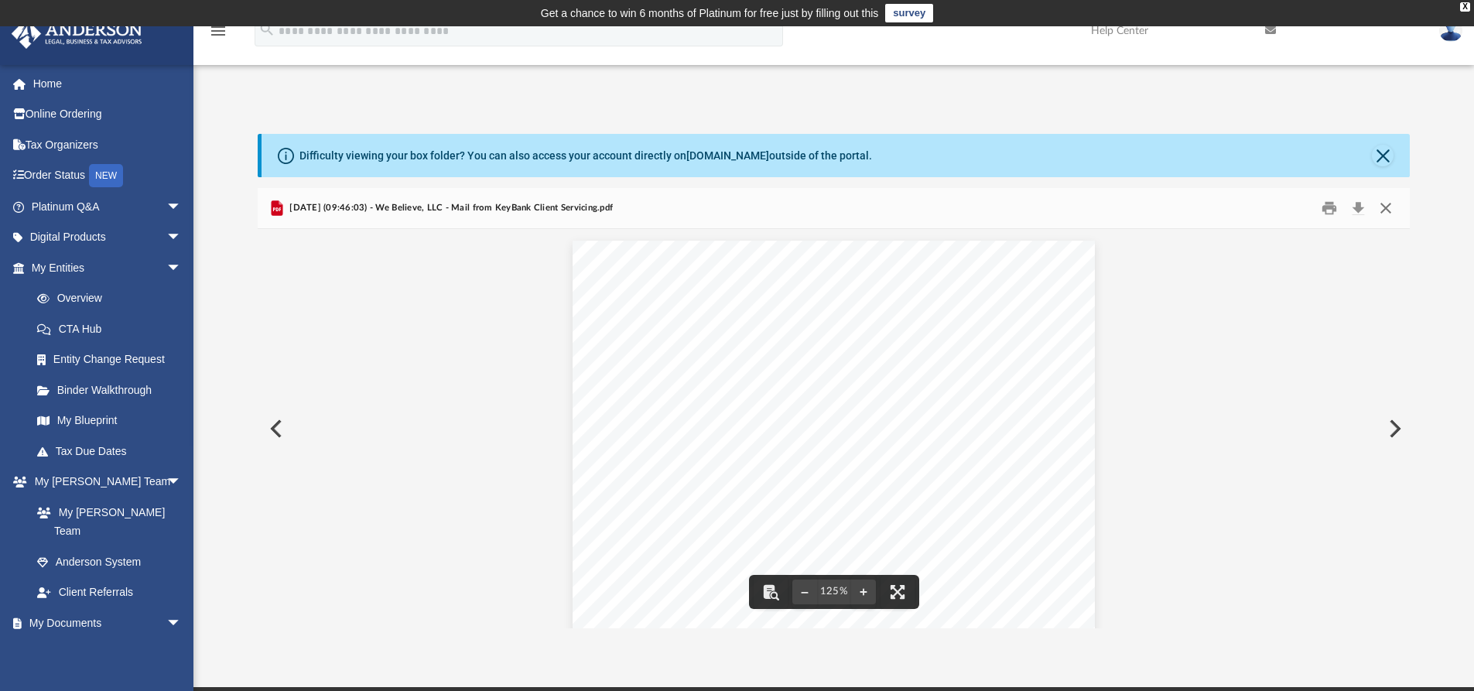
click at [1384, 210] on button "Close" at bounding box center [1386, 209] width 28 height 24
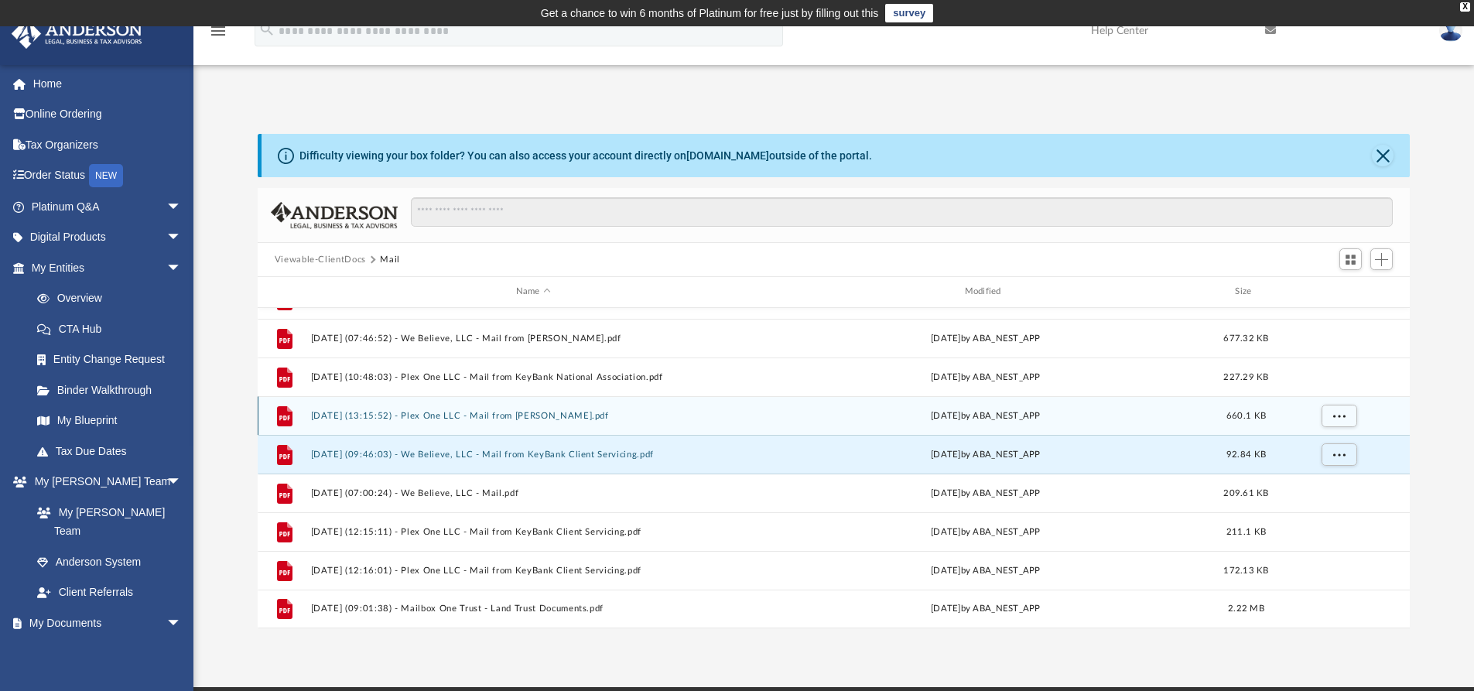
click at [465, 411] on button "[DATE] (13:15:52) - Plex One LLC - Mail from [PERSON_NAME].pdf" at bounding box center [533, 416] width 446 height 10
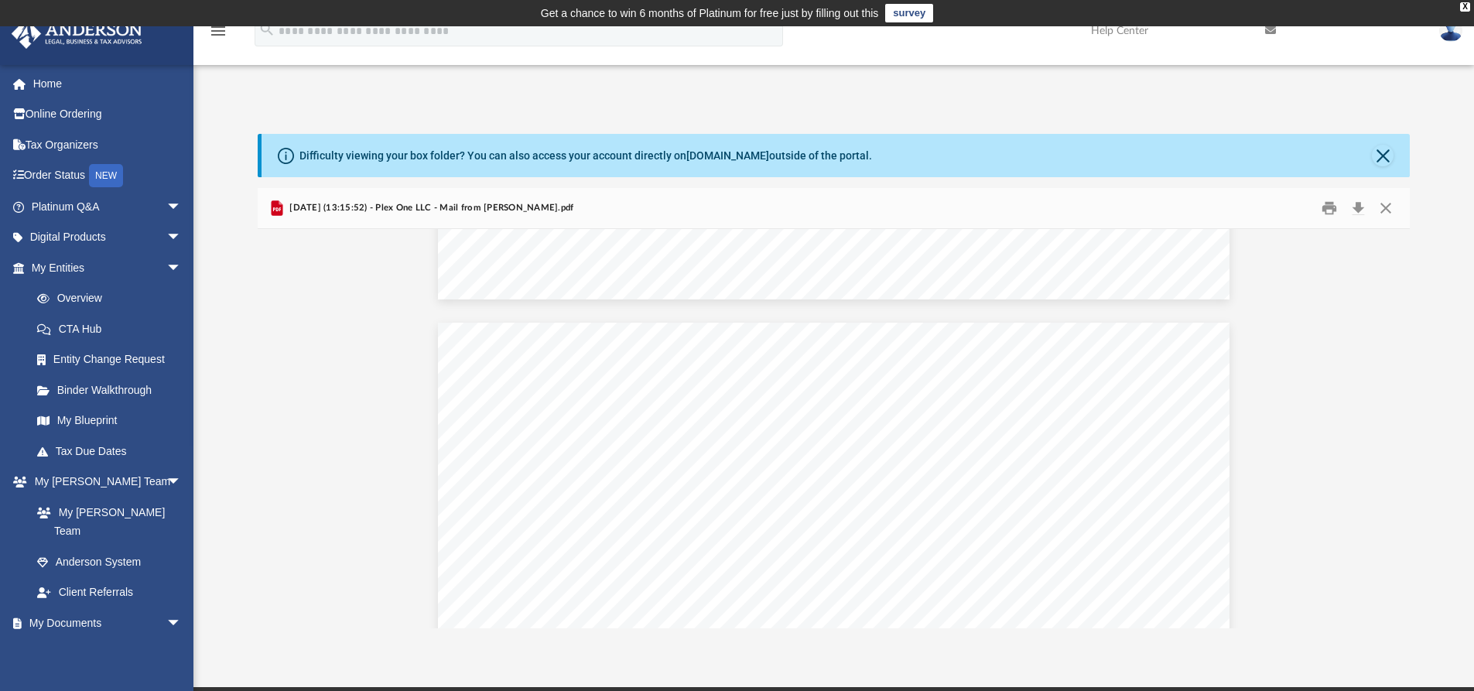
scroll to position [1315, 0]
click at [1383, 206] on button "Close" at bounding box center [1386, 209] width 28 height 24
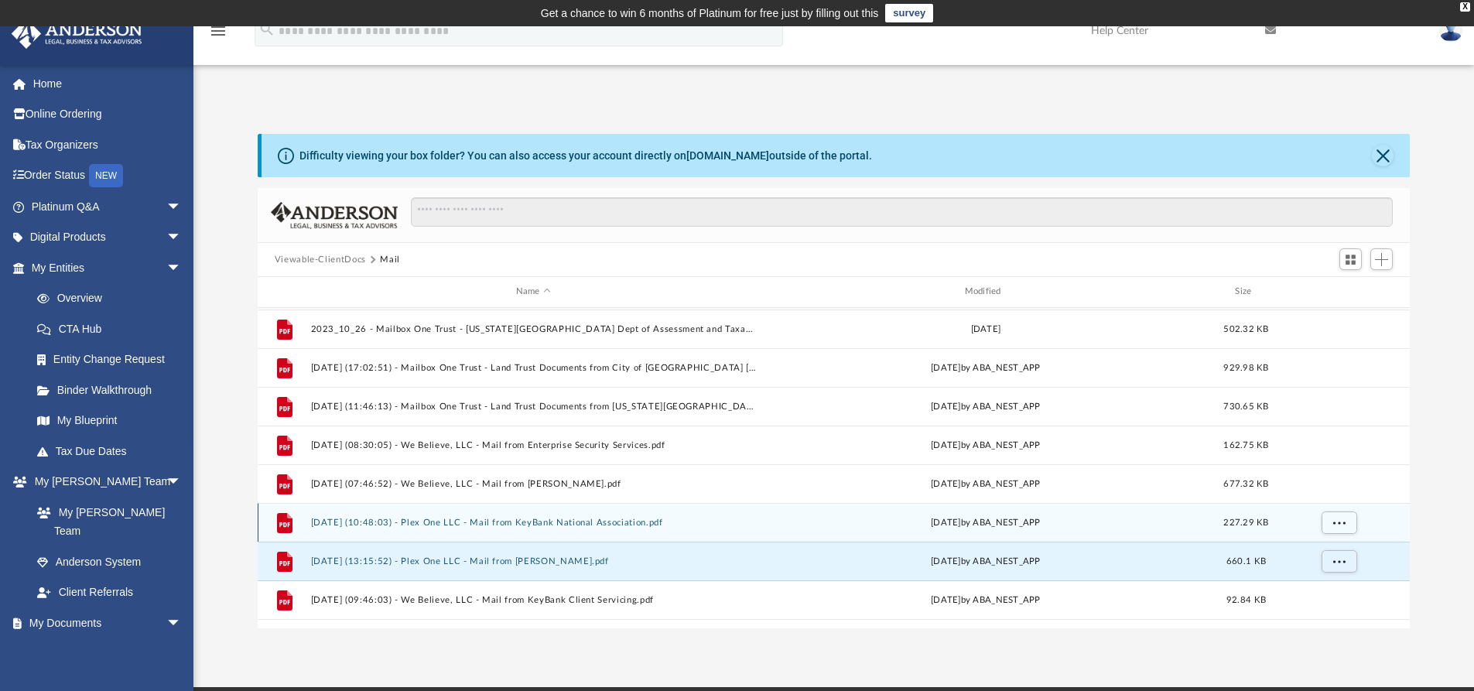
scroll to position [1034, 0]
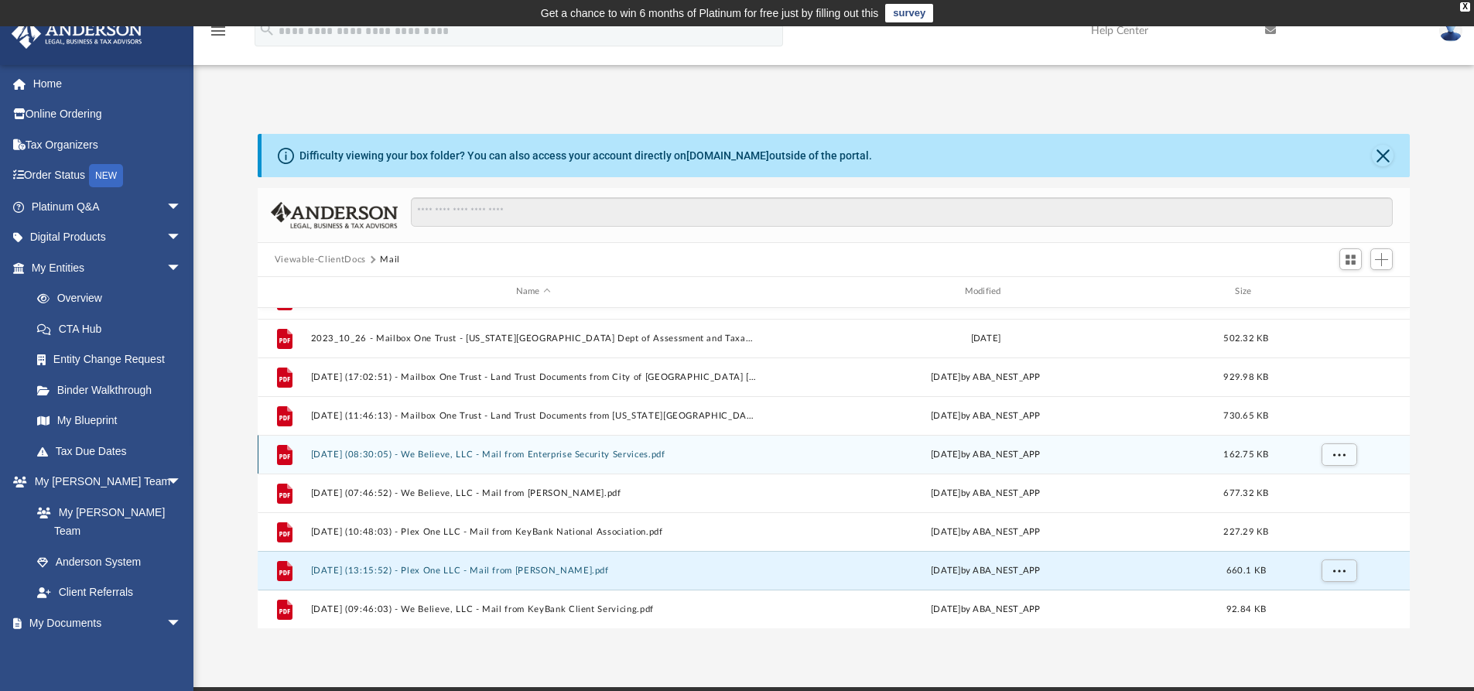
click at [521, 457] on button "[DATE] (08:30:05) - We Believe, LLC - Mail from Enterprise Security Services.pdf" at bounding box center [533, 455] width 446 height 10
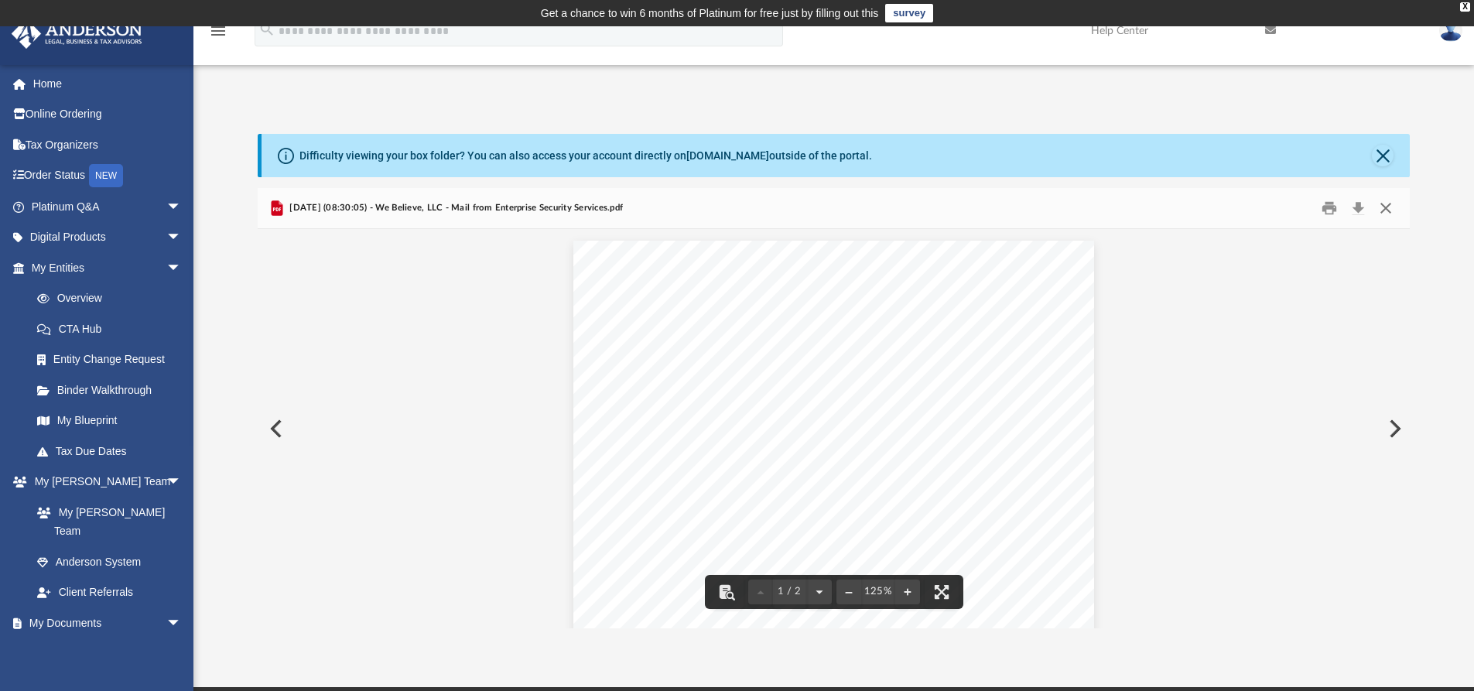
click at [1384, 205] on button "Close" at bounding box center [1386, 209] width 28 height 24
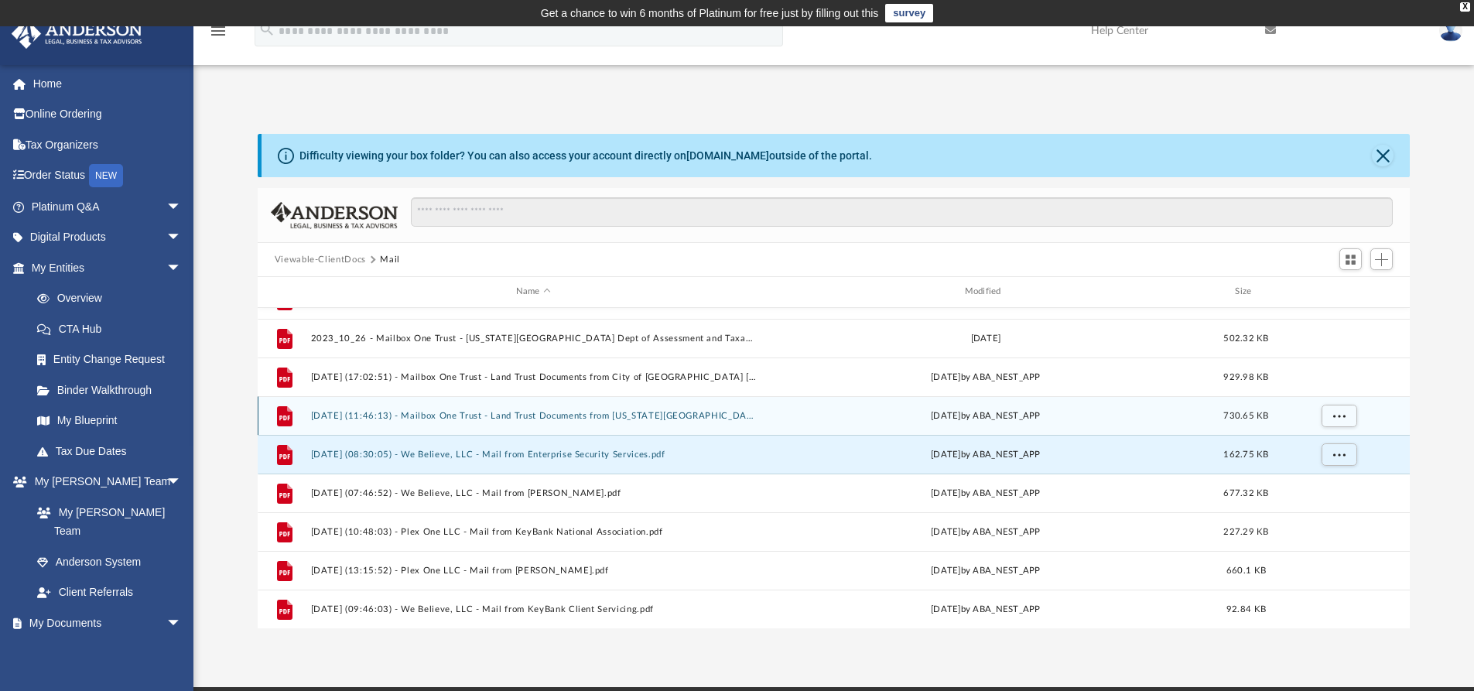
click at [571, 415] on button "[DATE] (11:46:13) - Mailbox One Trust - Land Trust Documents from [US_STATE][GE…" at bounding box center [533, 416] width 446 height 10
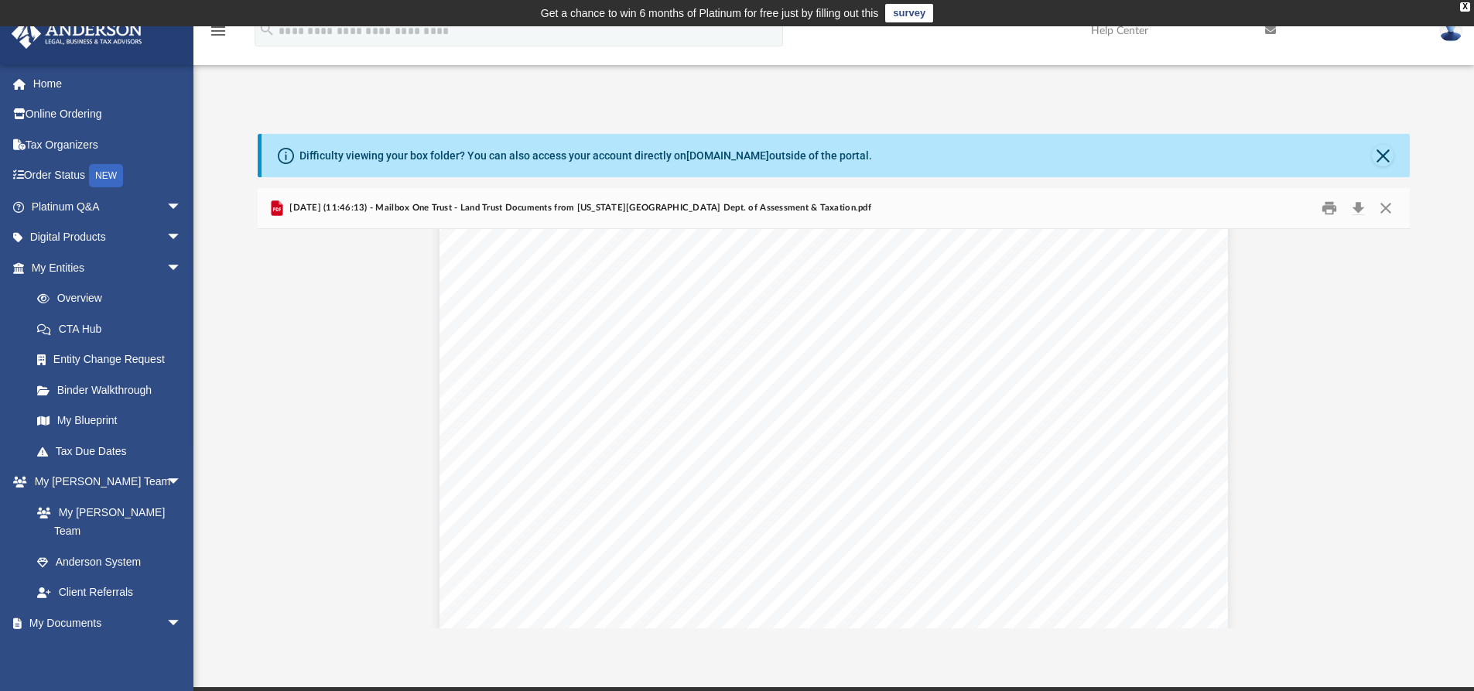
scroll to position [0, 0]
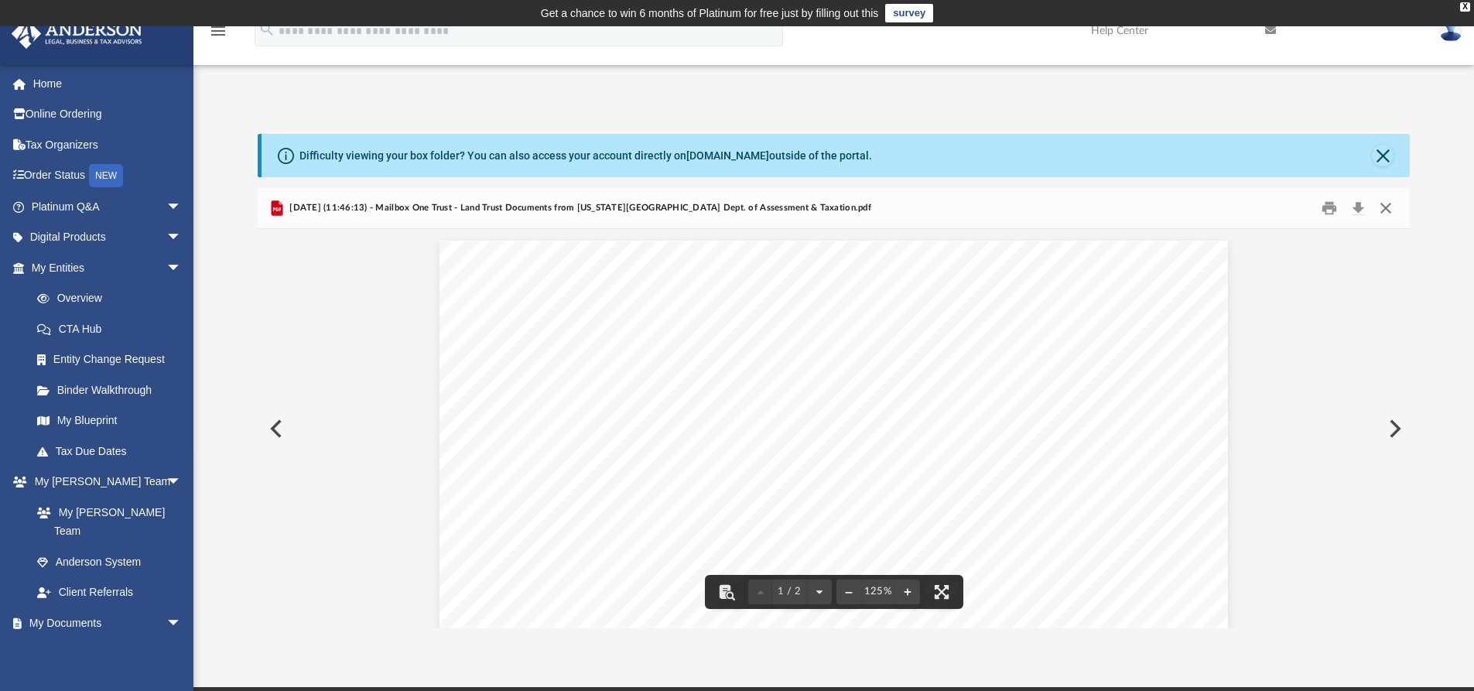
click at [1385, 207] on button "Close" at bounding box center [1386, 209] width 28 height 24
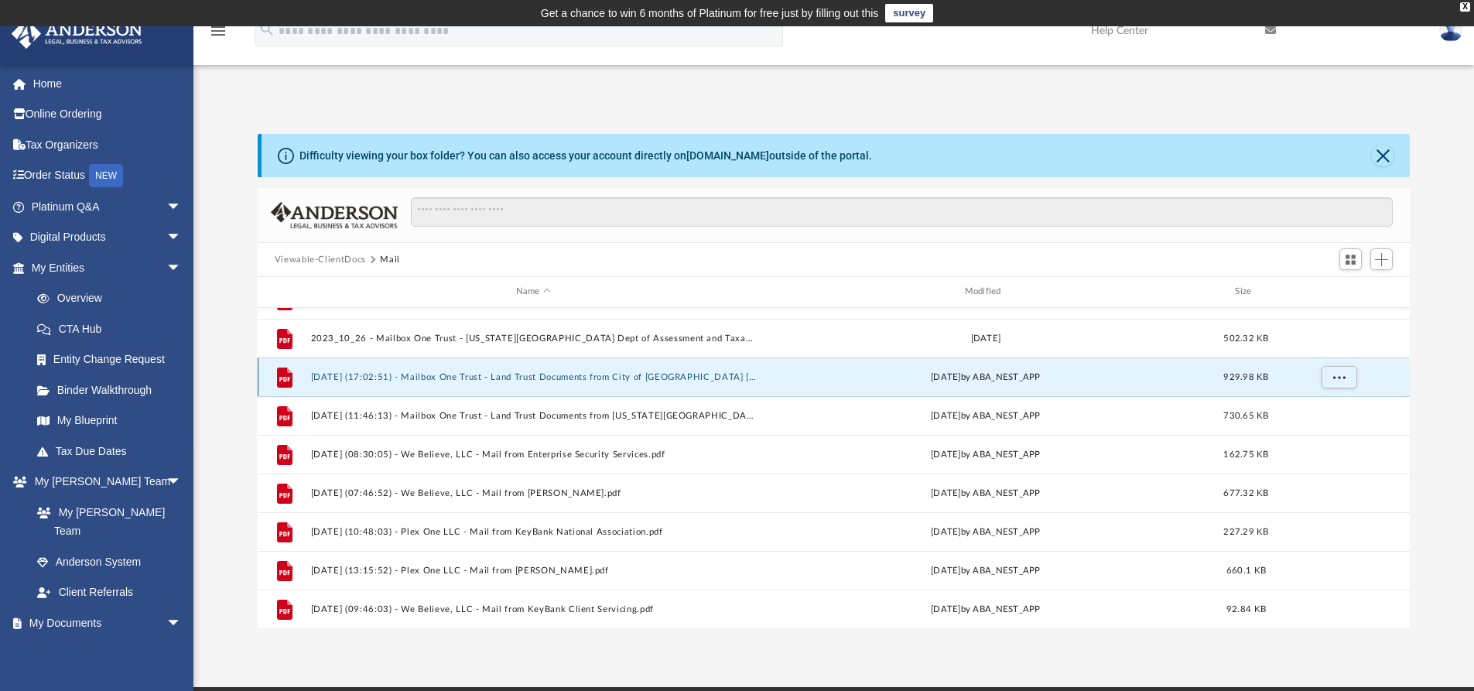
click at [657, 379] on button "[DATE] (17:02:51) - Mailbox One Trust - Land Trust Documents from City of [GEOG…" at bounding box center [533, 377] width 446 height 10
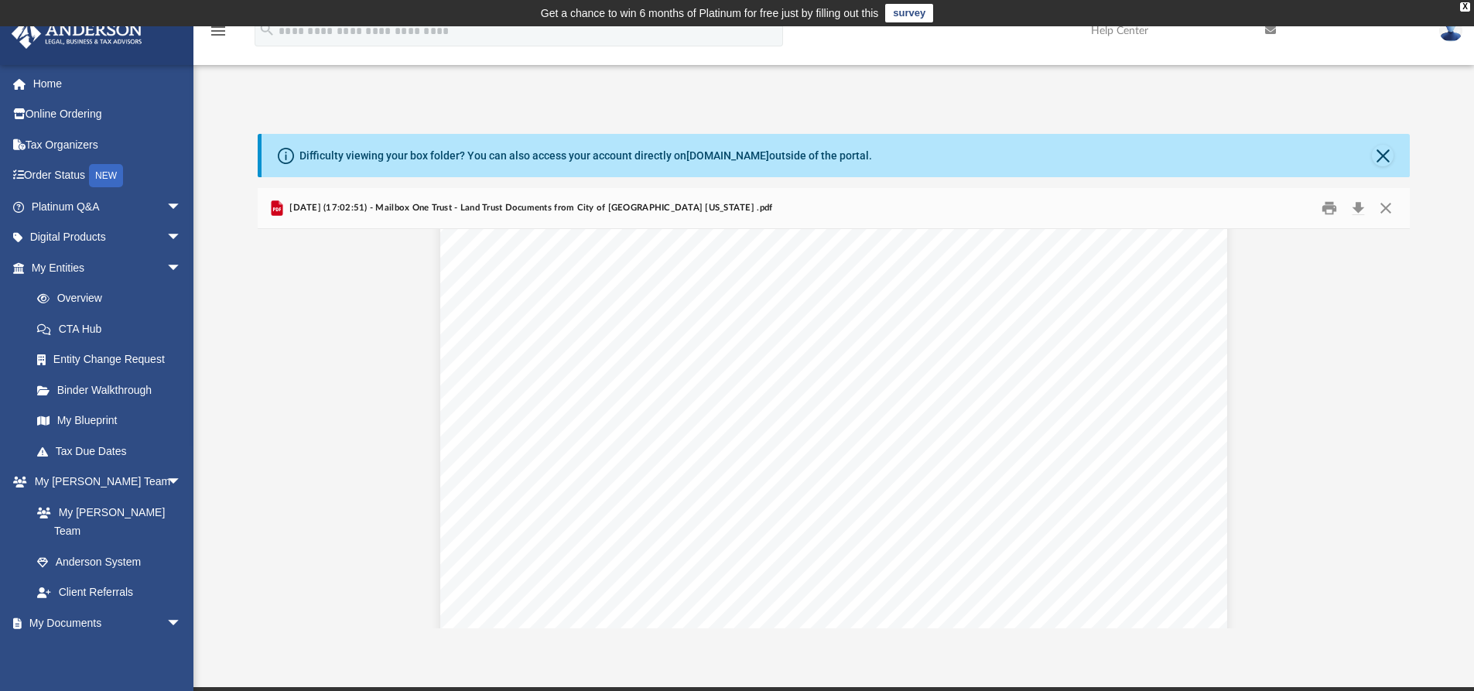
scroll to position [1393, 0]
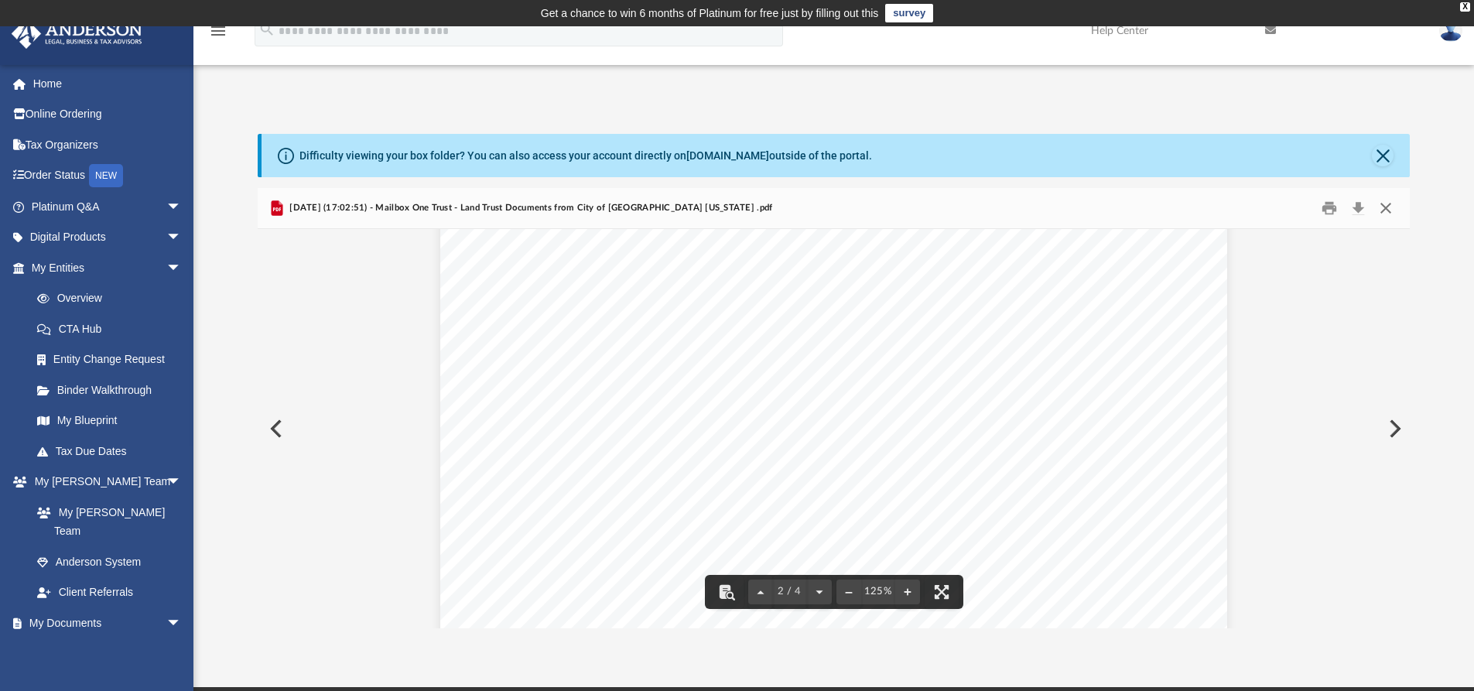
click at [1380, 207] on button "Close" at bounding box center [1386, 209] width 28 height 24
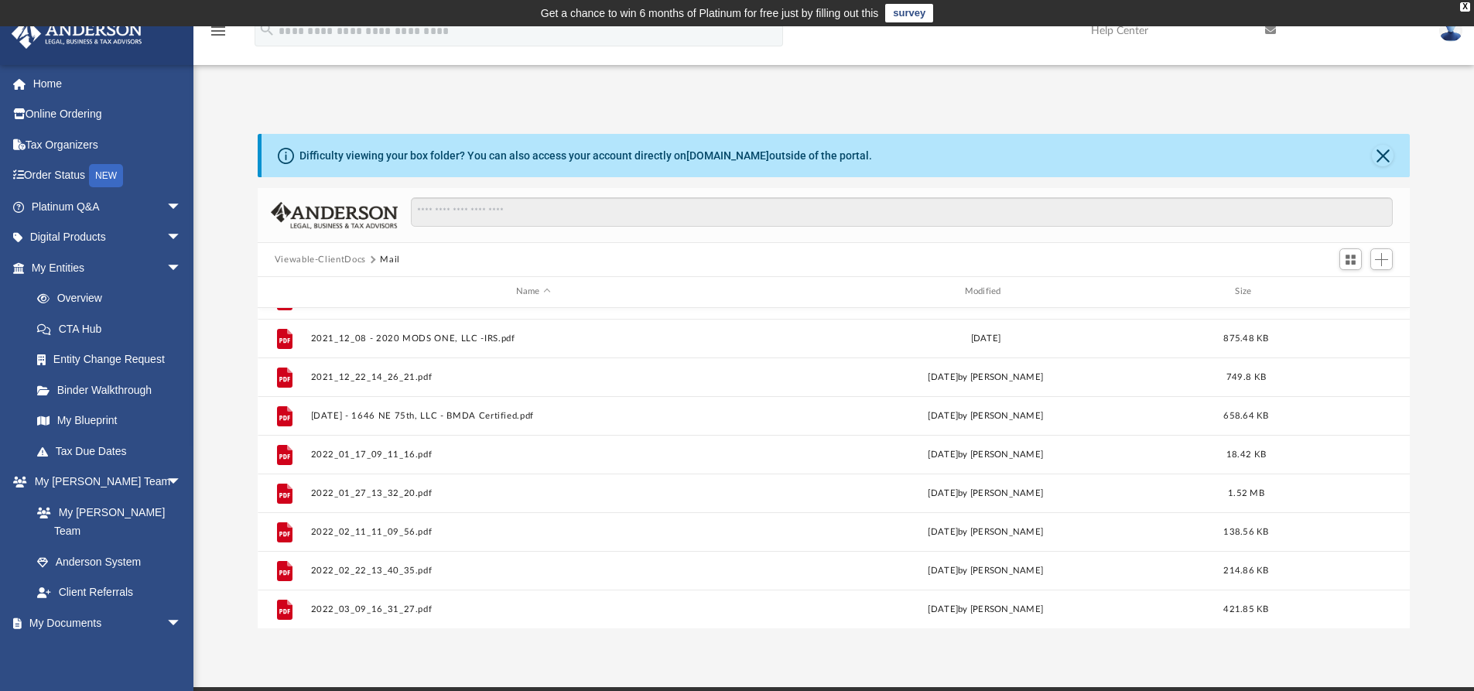
scroll to position [415, 0]
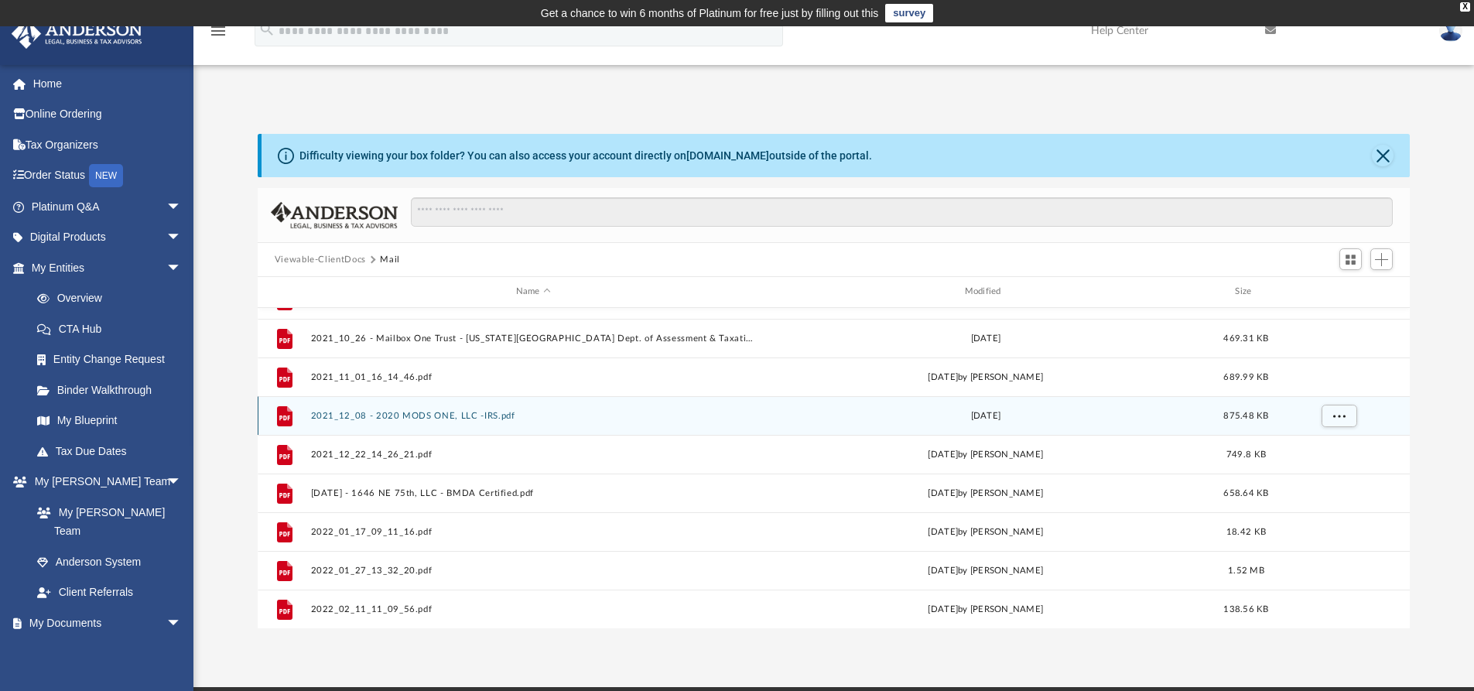
click at [494, 412] on button "2021_12_08 - 2020 MODS ONE, LLC -IRS.pdf" at bounding box center [533, 416] width 446 height 10
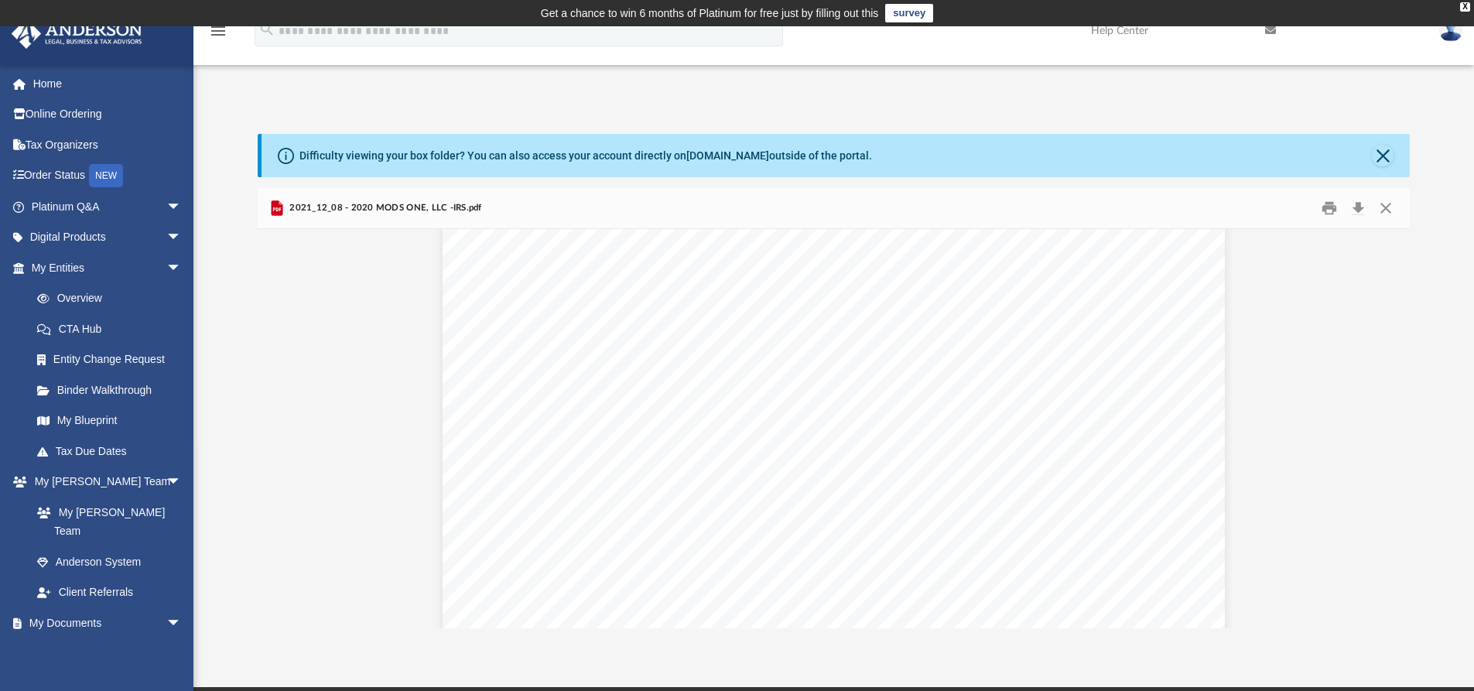
scroll to position [0, 0]
click at [1387, 206] on button "Close" at bounding box center [1386, 209] width 28 height 24
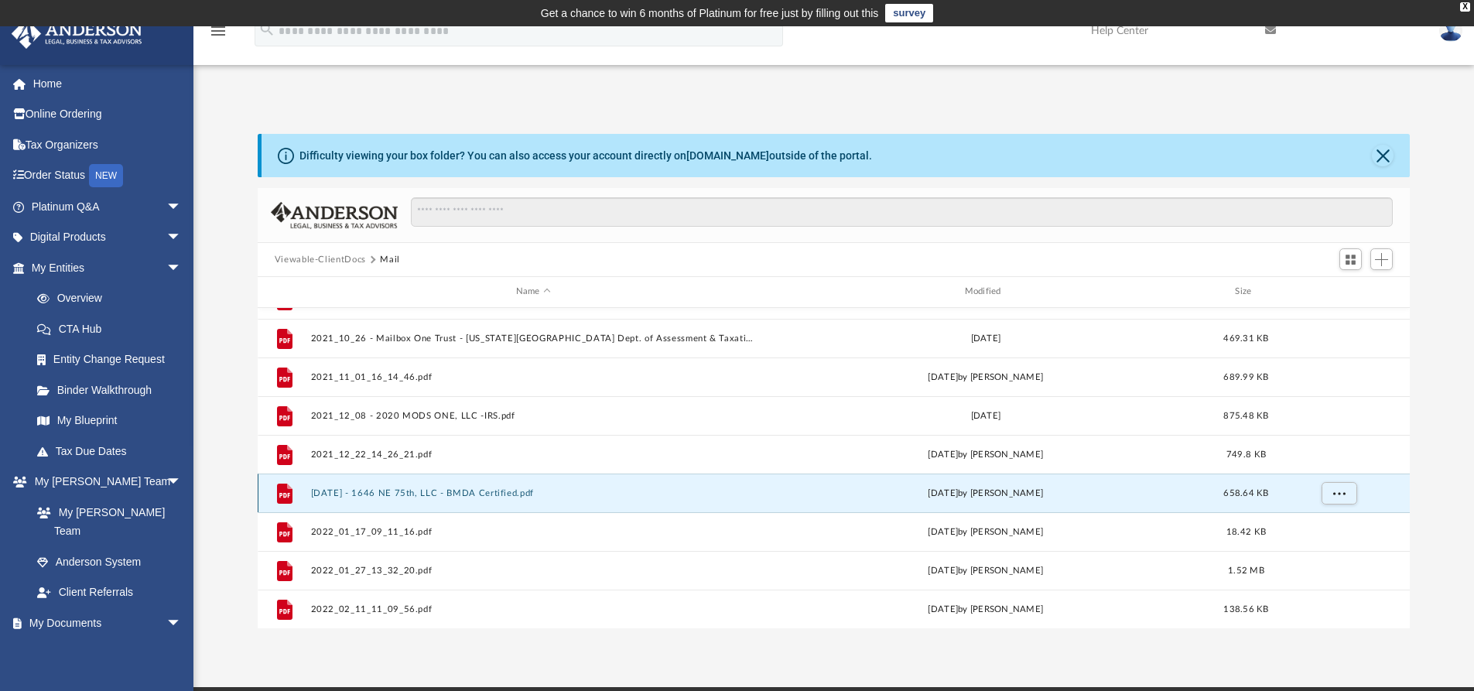
click at [511, 494] on button "[DATE] - 1646 NE 75th, LLC - BMDA Certified.pdf" at bounding box center [533, 493] width 446 height 10
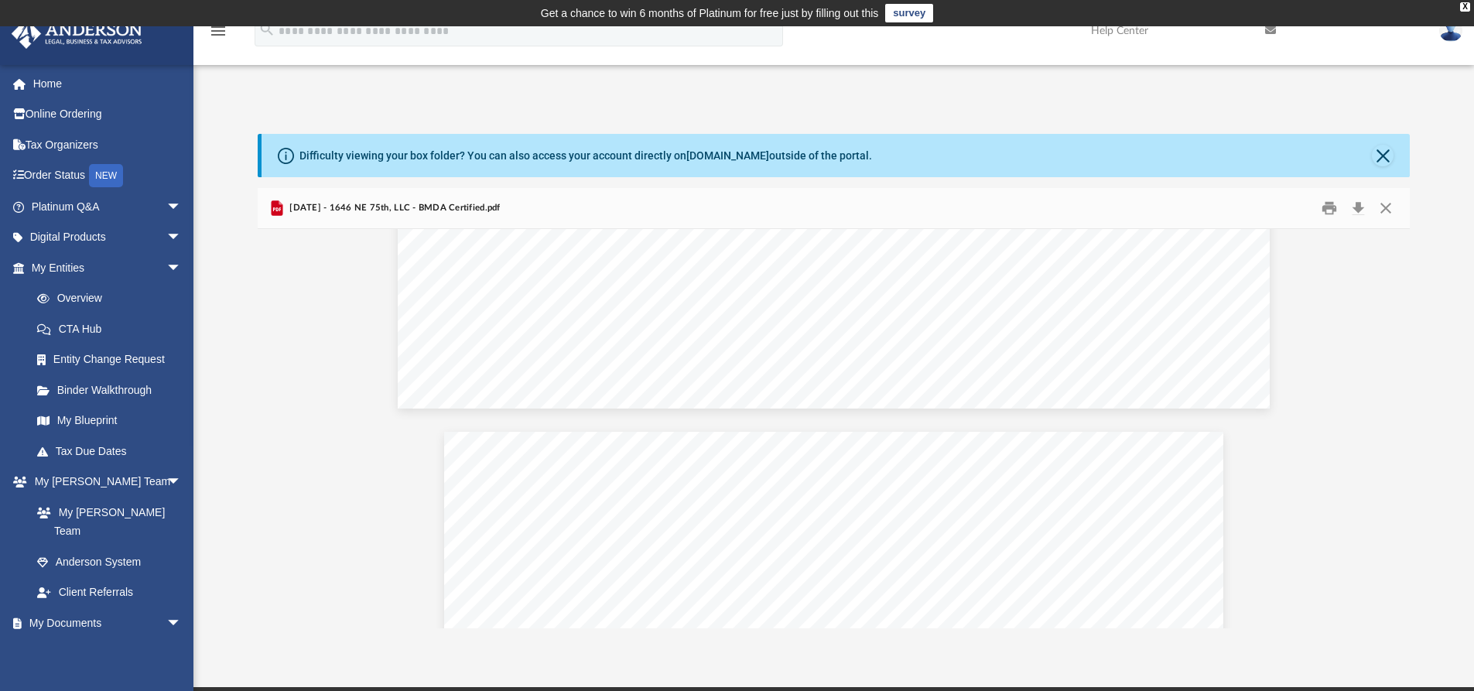
scroll to position [310, 0]
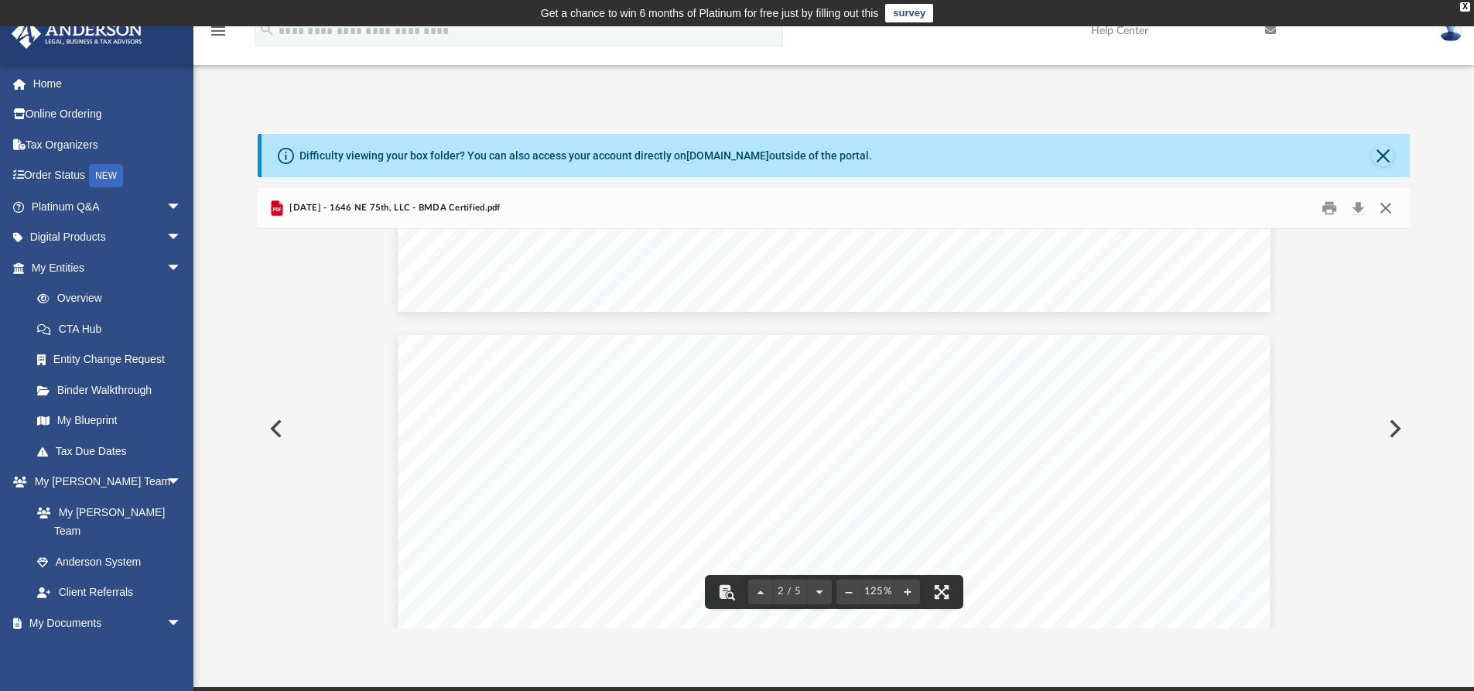
click at [1381, 207] on button "Close" at bounding box center [1386, 209] width 28 height 24
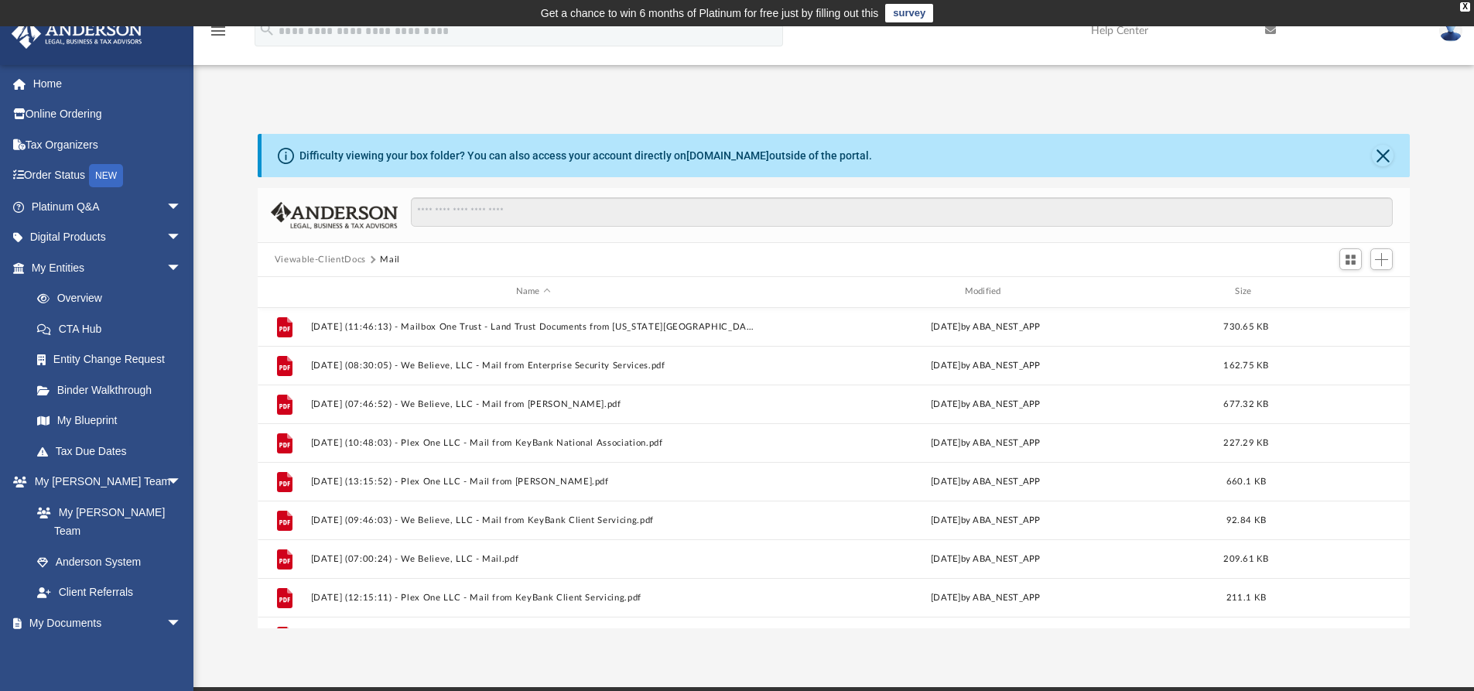
scroll to position [1189, 0]
